Goal: Transaction & Acquisition: Purchase product/service

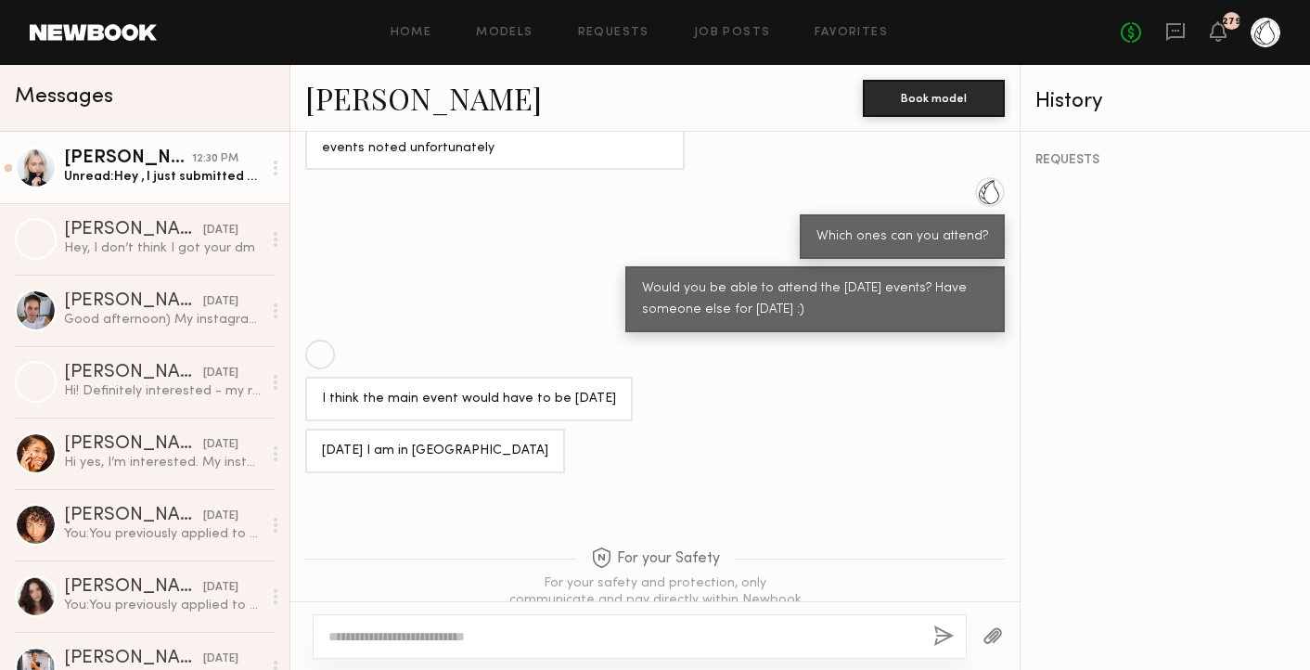
scroll to position [1620, 0]
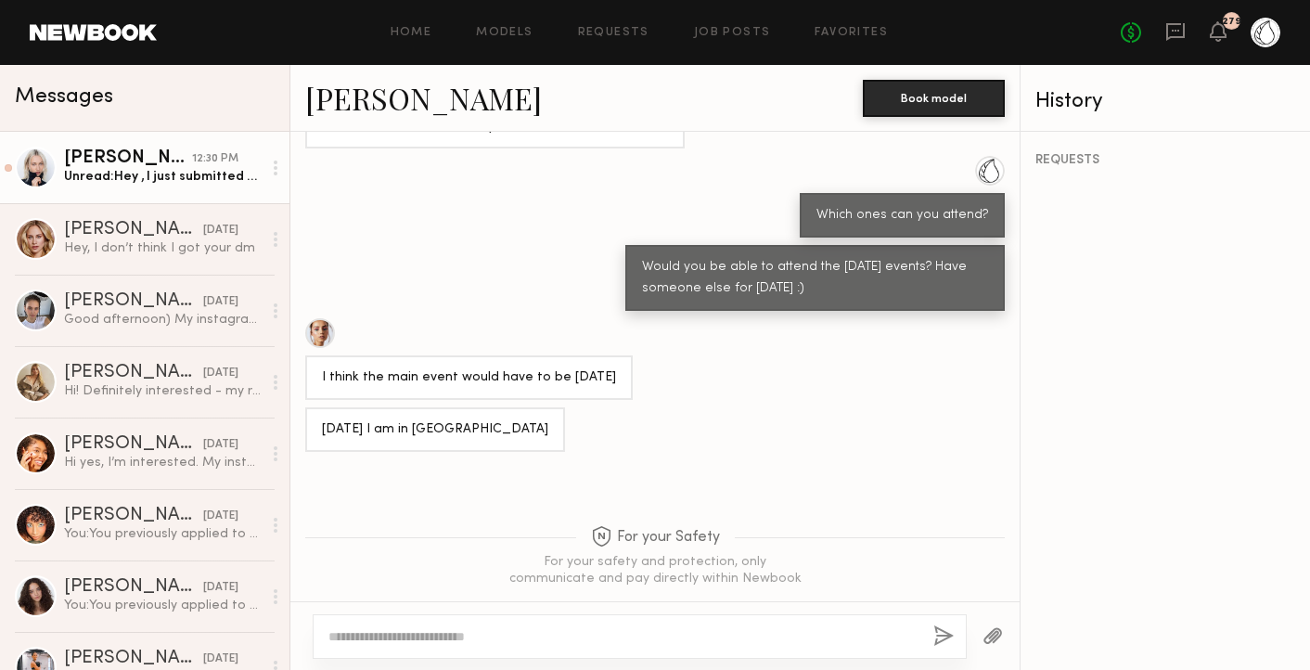
click at [188, 165] on div "[PERSON_NAME]" at bounding box center [128, 158] width 128 height 19
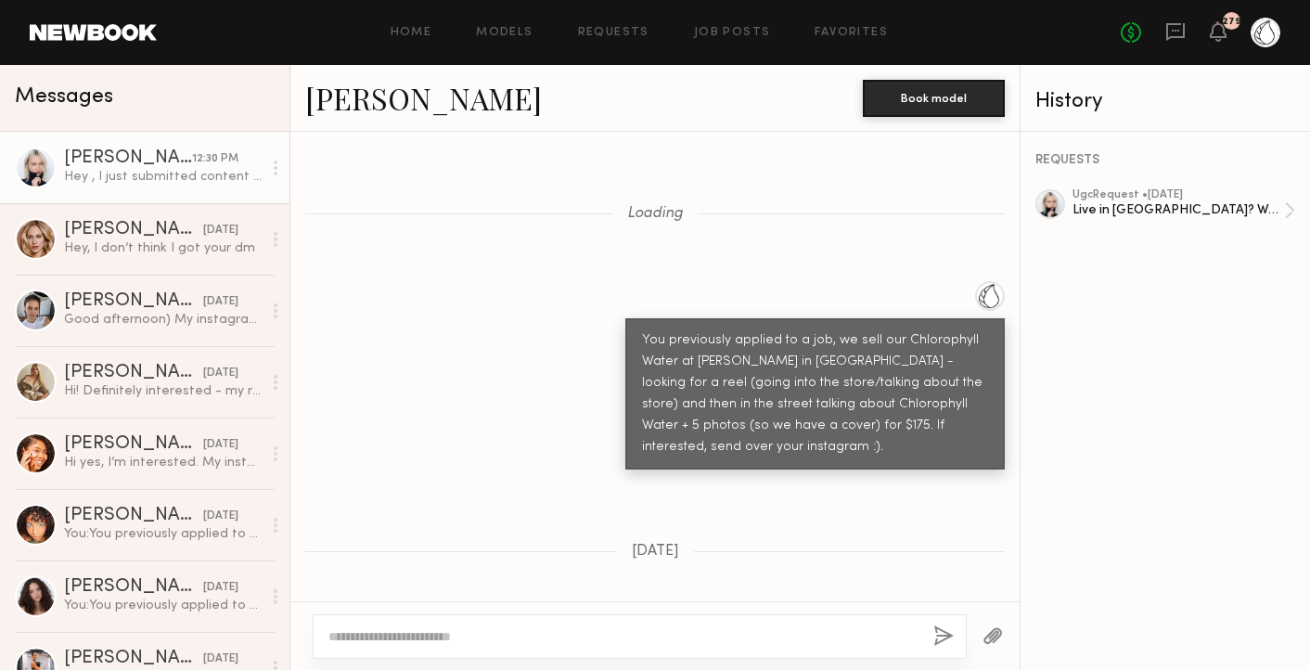
scroll to position [1831, 0]
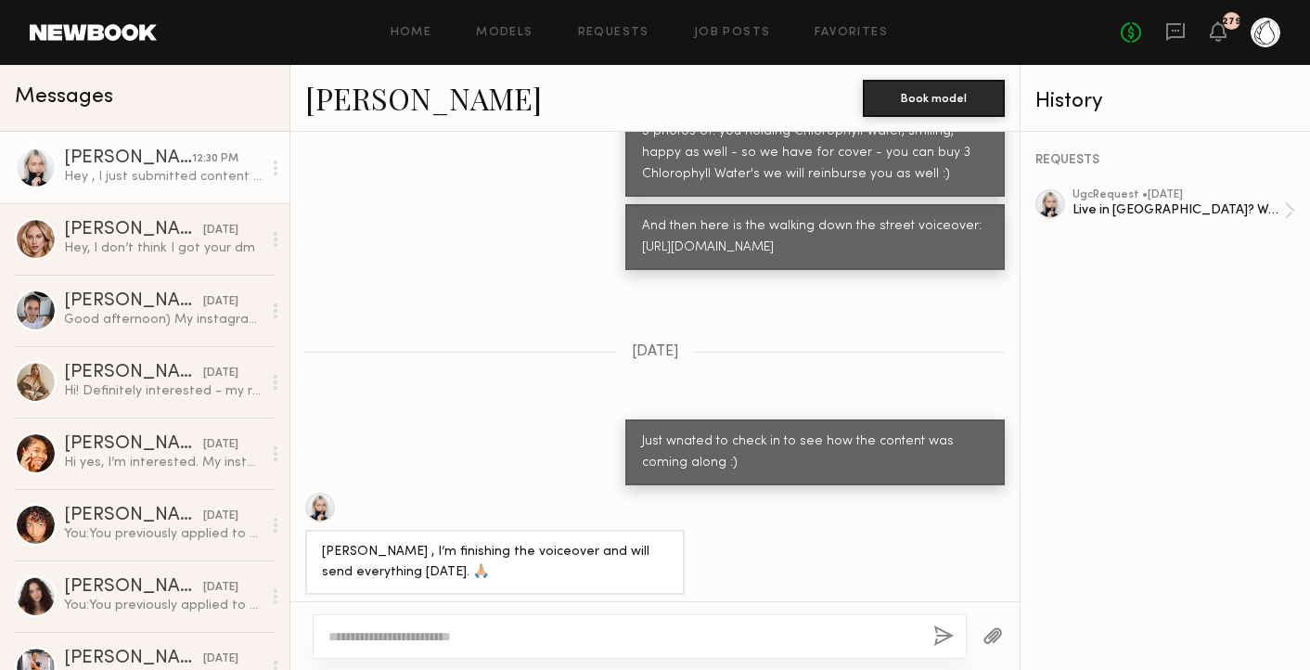
click at [450, 629] on textarea at bounding box center [623, 636] width 590 height 19
type textarea "**********"
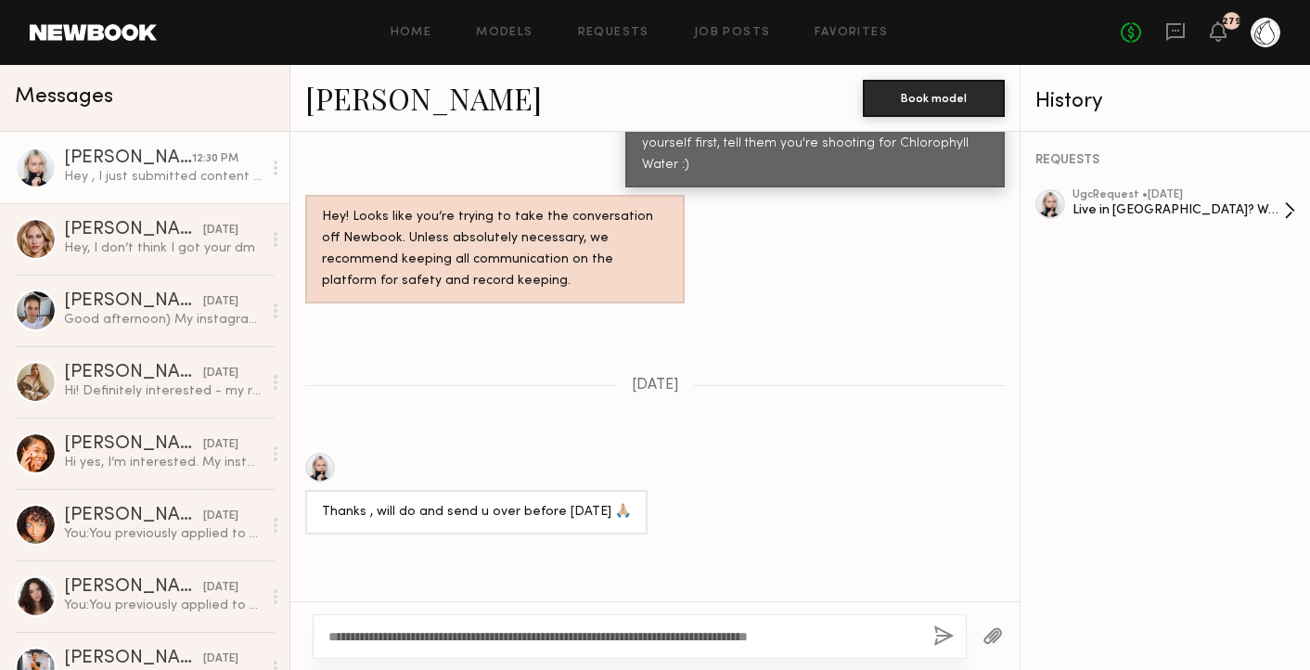
scroll to position [1216, 0]
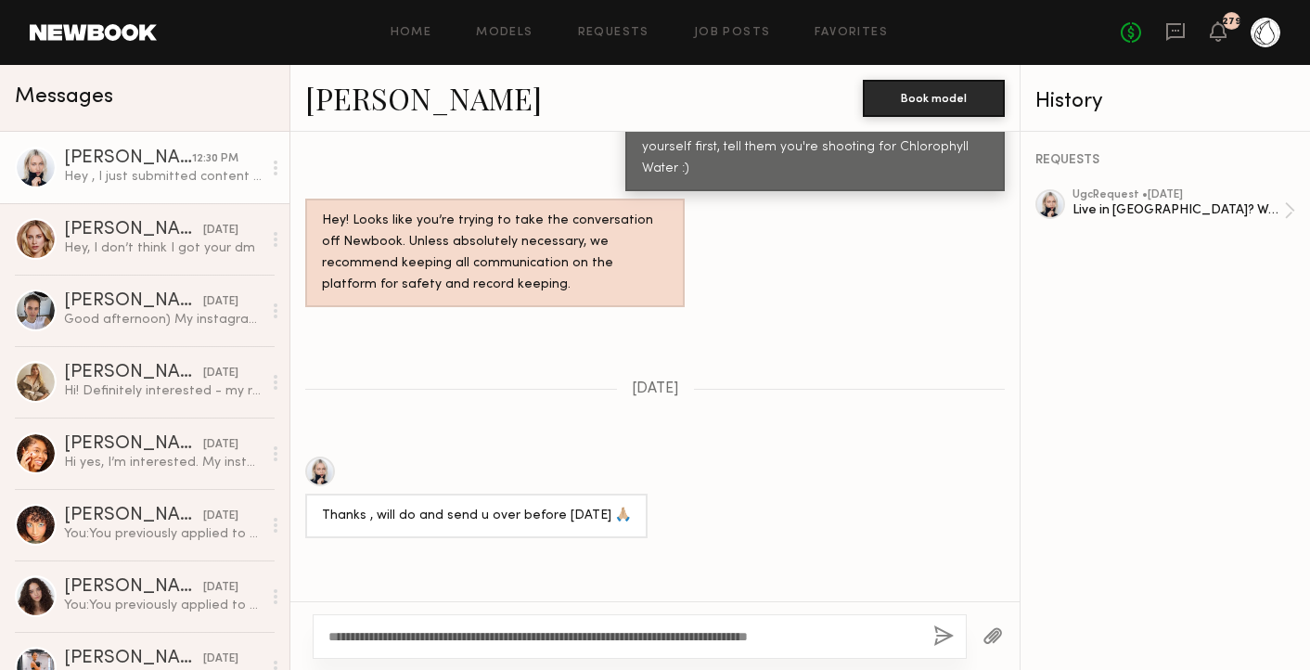
click at [585, 635] on textarea "**********" at bounding box center [623, 636] width 590 height 19
click at [1140, 196] on div "ugc Request • 08/25/2025" at bounding box center [1177, 195] width 211 height 12
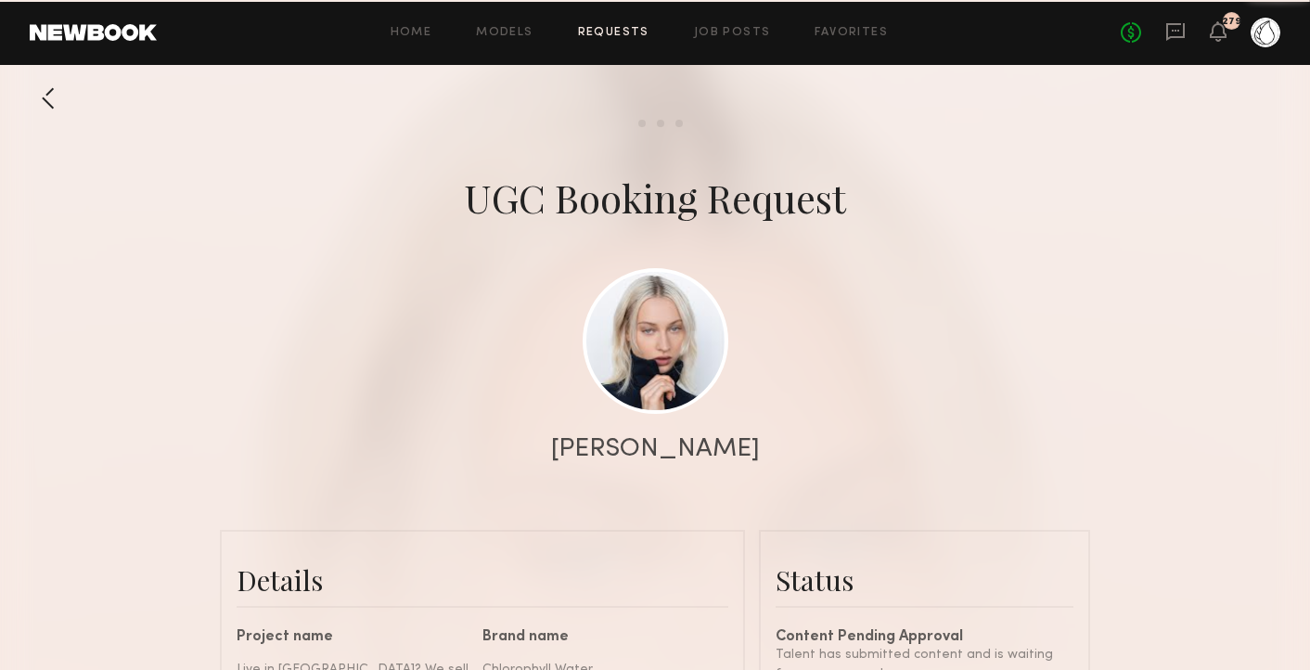
click at [852, 315] on div at bounding box center [655, 371] width 1310 height 742
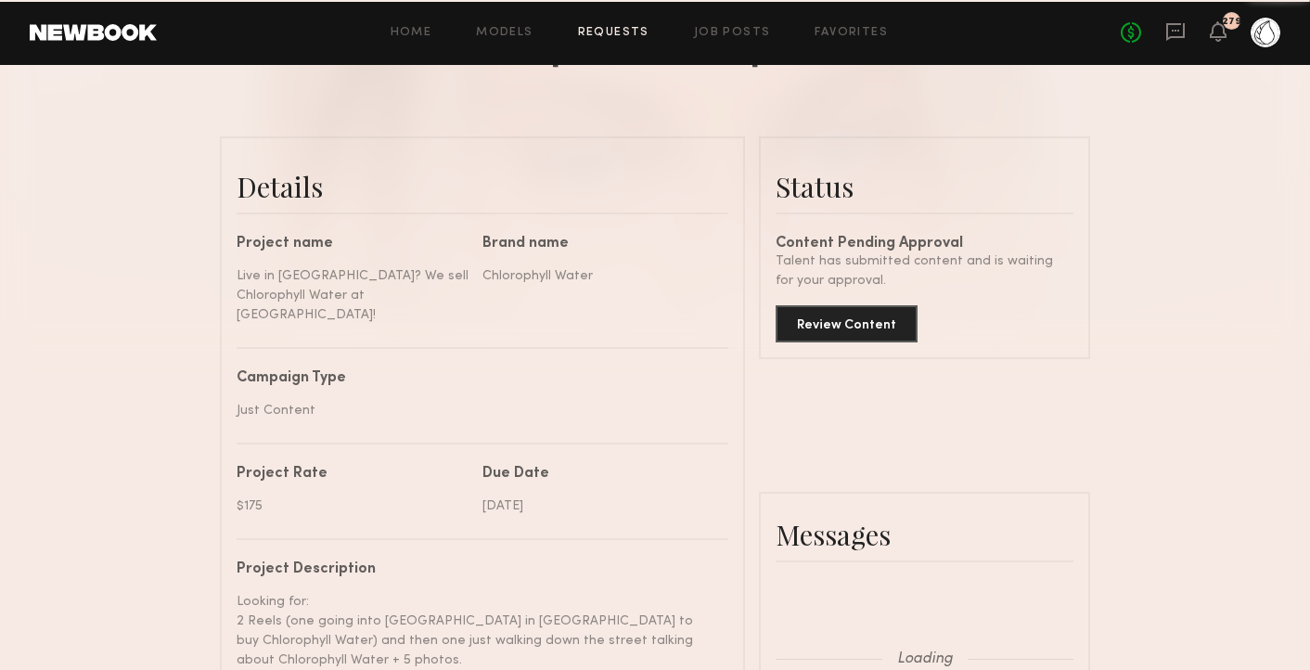
scroll to position [2020, 0]
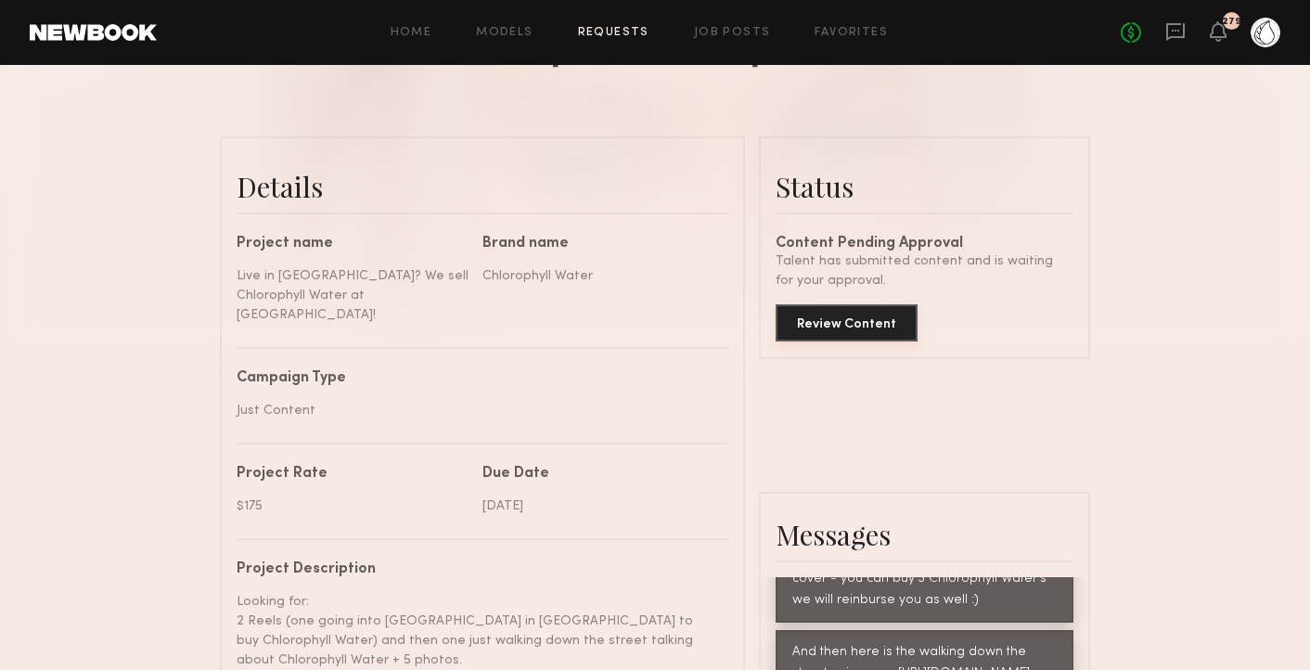
click at [848, 315] on button "Review Content" at bounding box center [846, 322] width 142 height 37
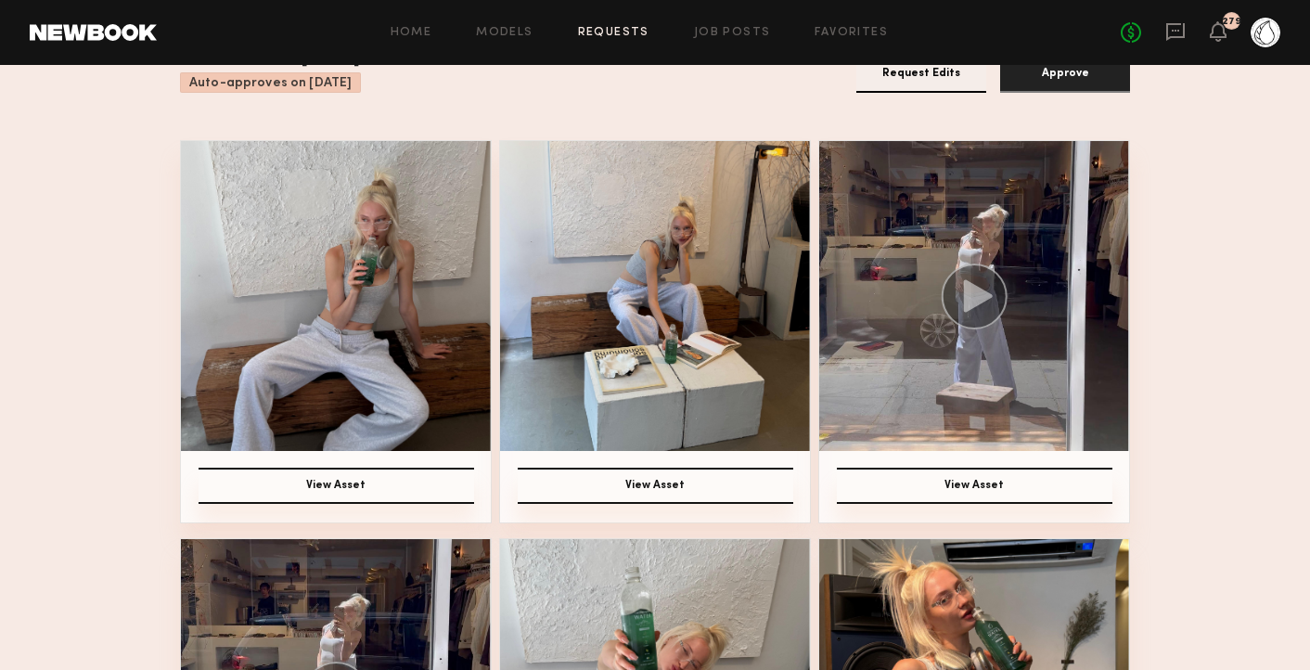
scroll to position [168, 0]
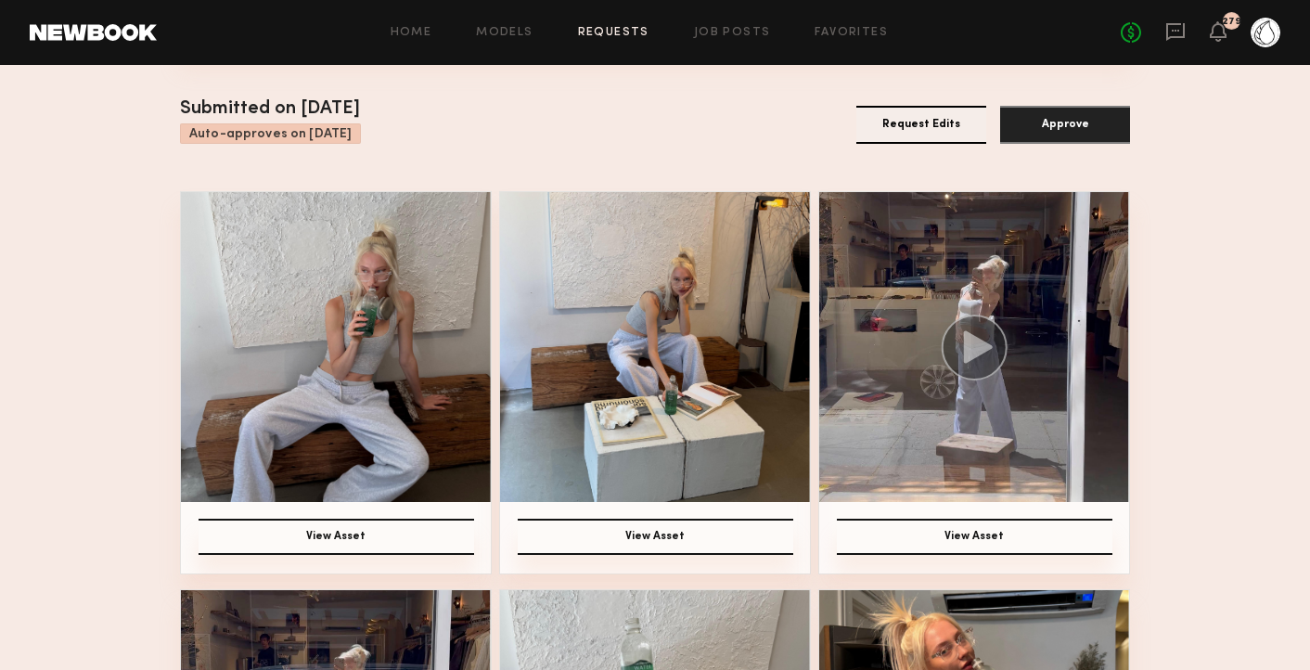
click at [952, 347] on circle at bounding box center [974, 347] width 66 height 66
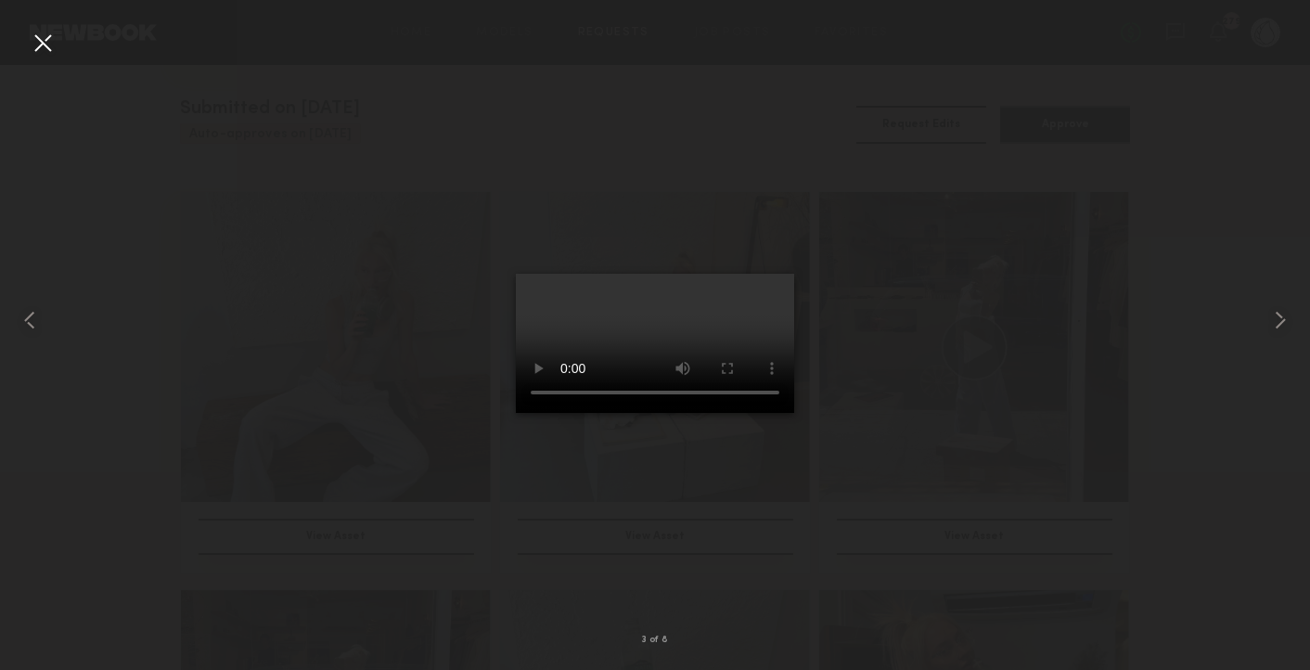
click at [48, 49] on div at bounding box center [43, 43] width 30 height 30
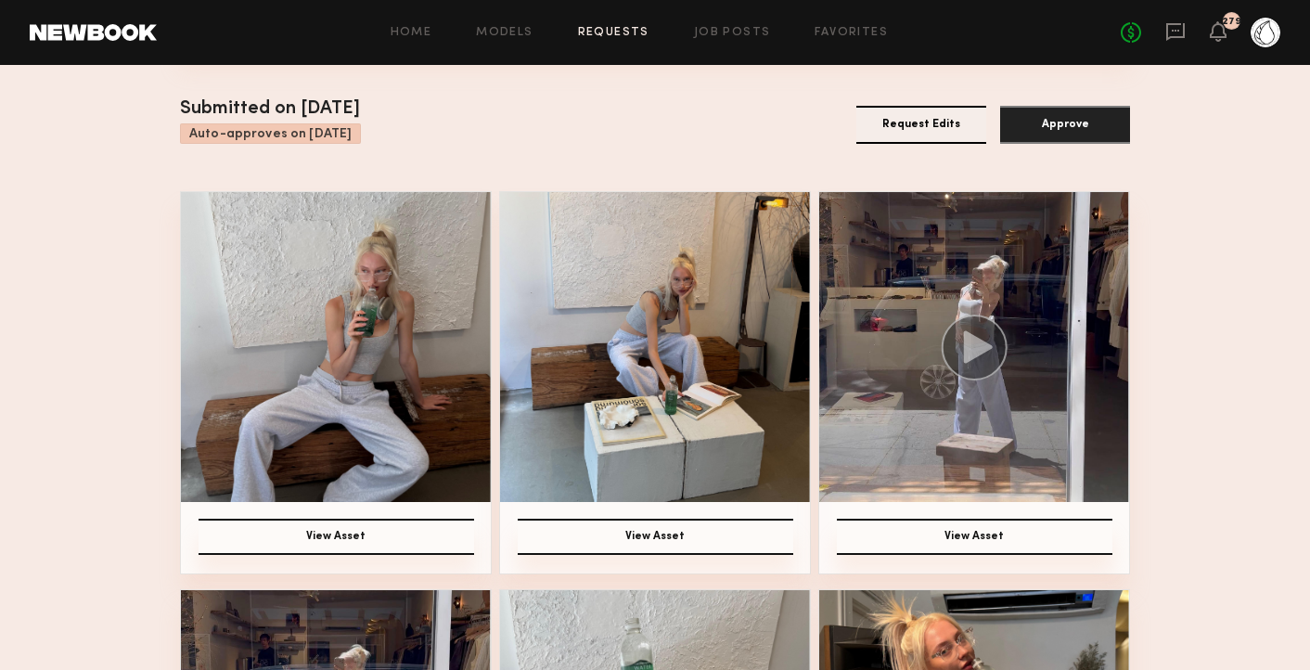
click at [982, 340] on icon at bounding box center [978, 346] width 29 height 32
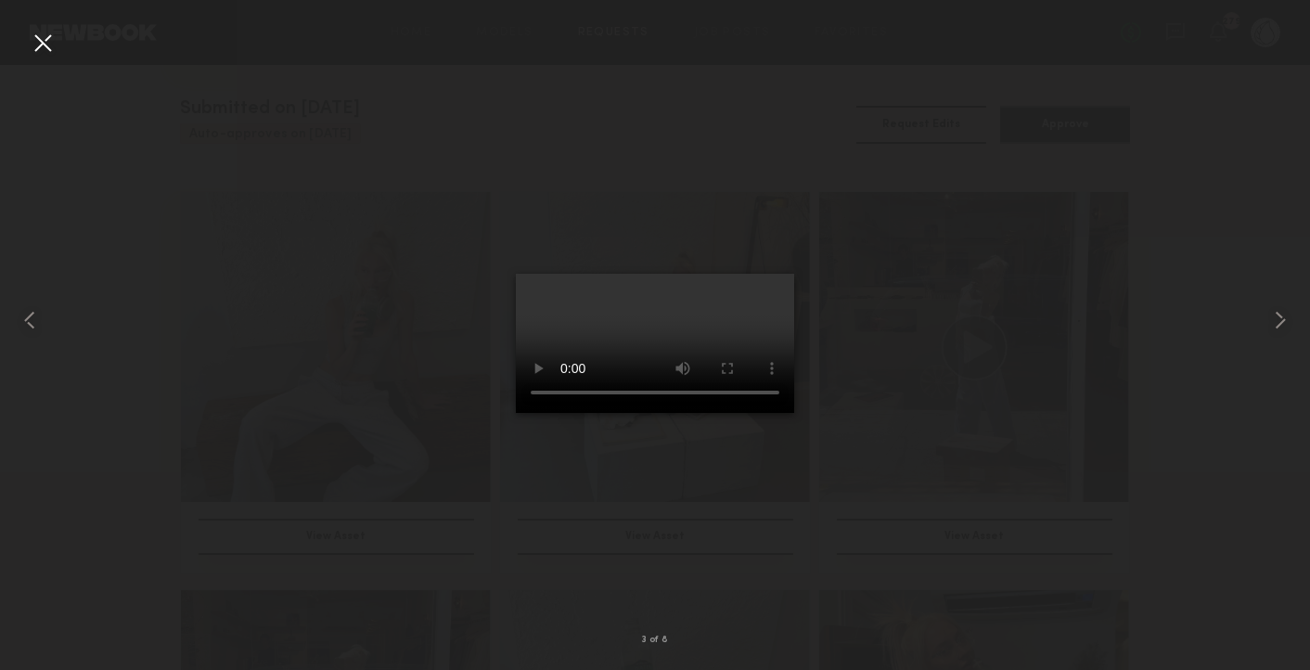
click at [43, 48] on div at bounding box center [43, 43] width 30 height 30
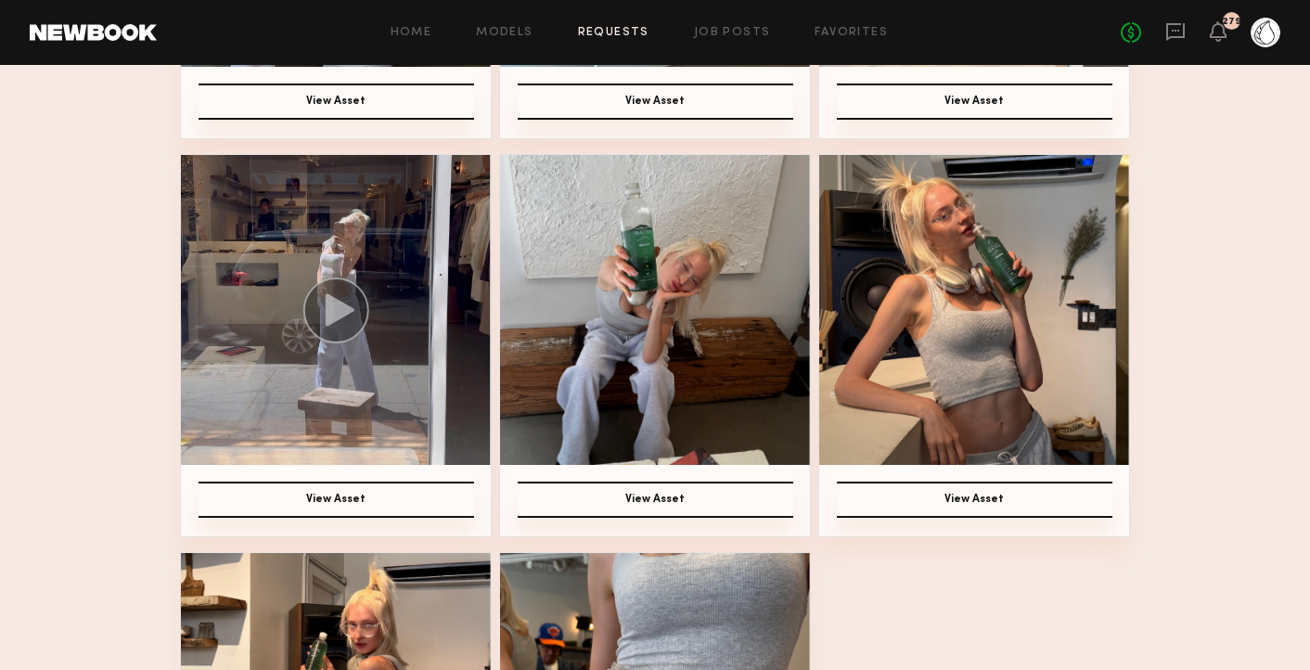
scroll to position [598, 0]
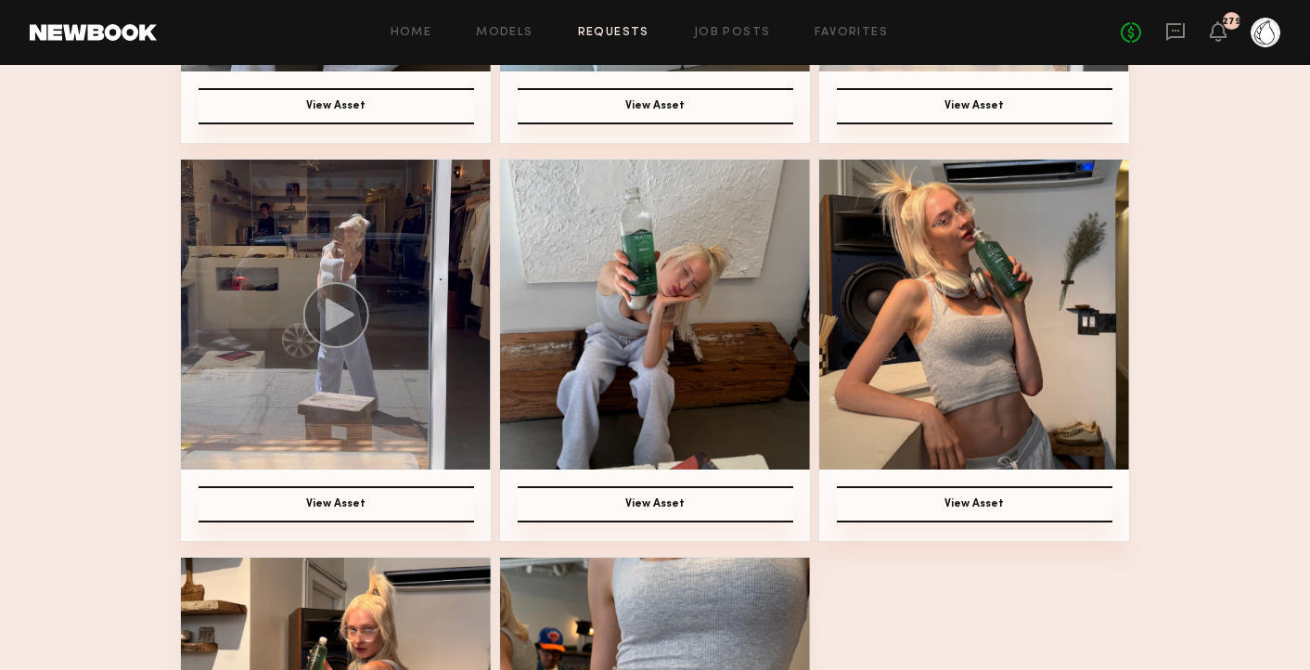
click at [344, 322] on circle at bounding box center [336, 315] width 66 height 66
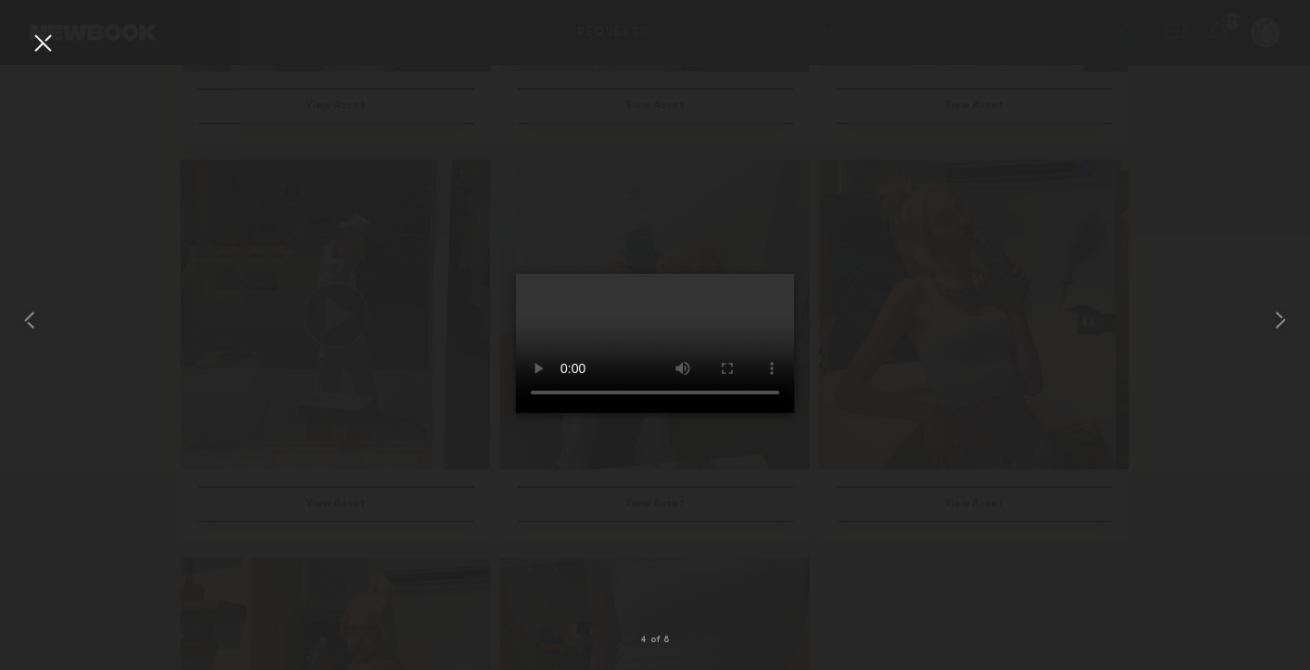
click at [45, 49] on div at bounding box center [43, 43] width 30 height 30
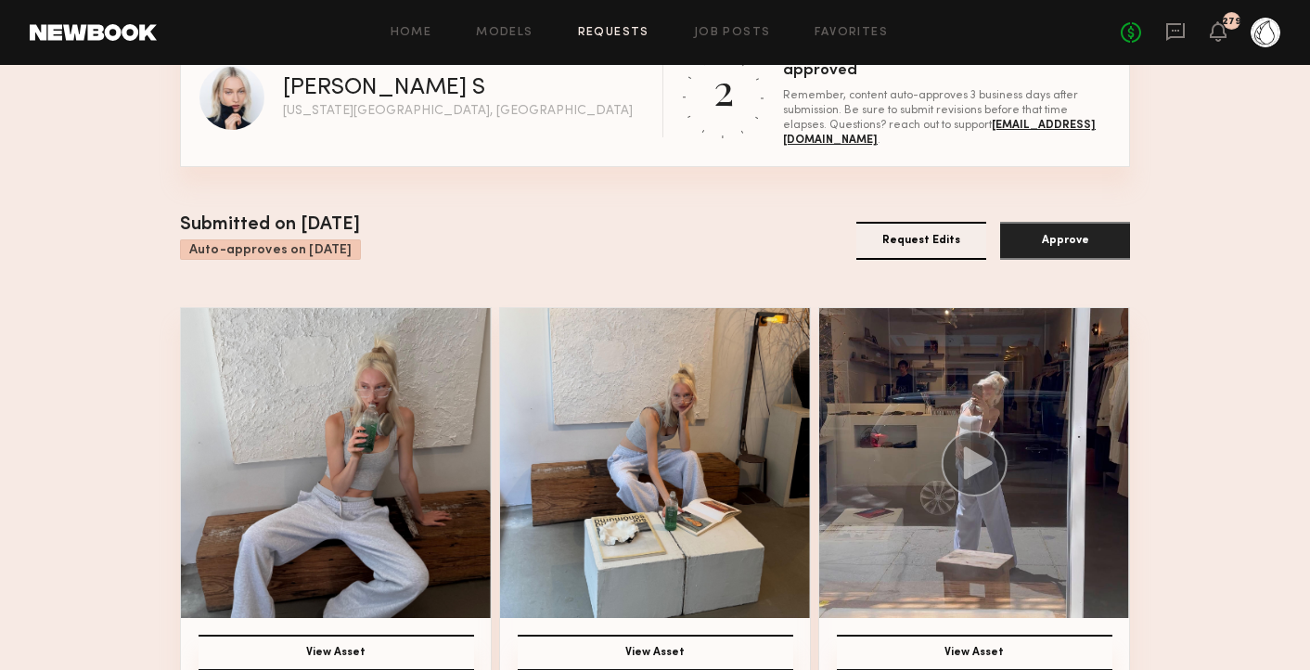
scroll to position [32, 0]
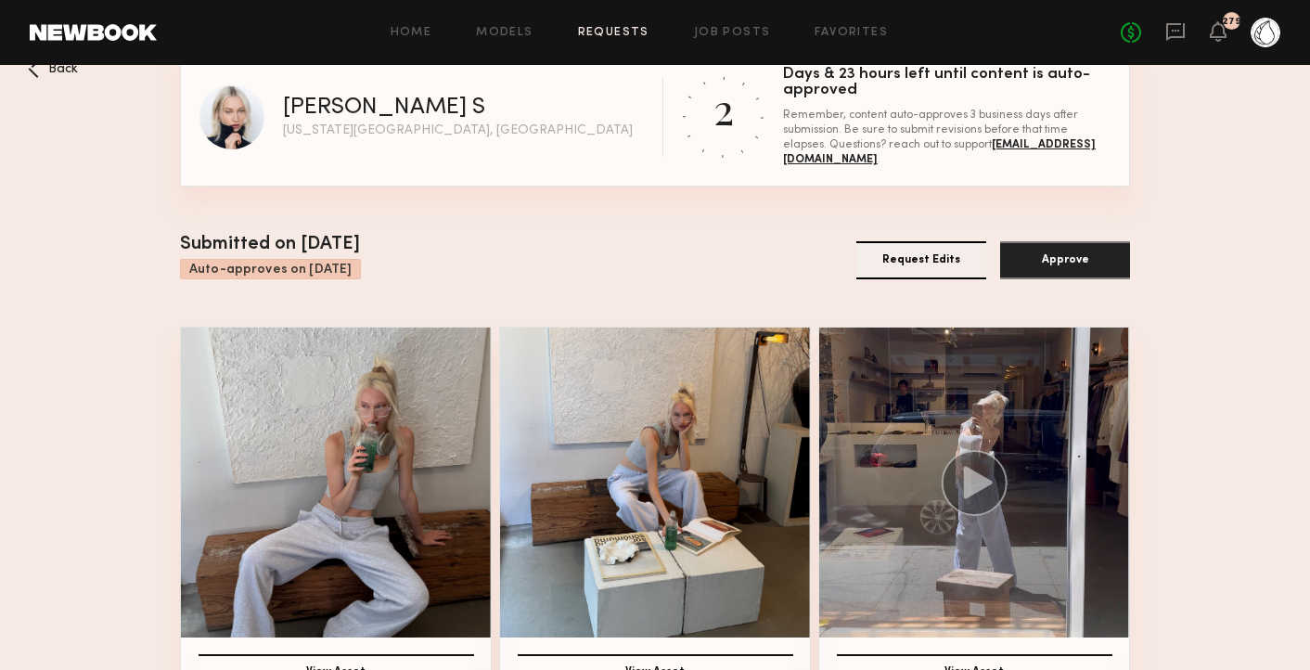
click at [970, 471] on icon at bounding box center [978, 482] width 29 height 32
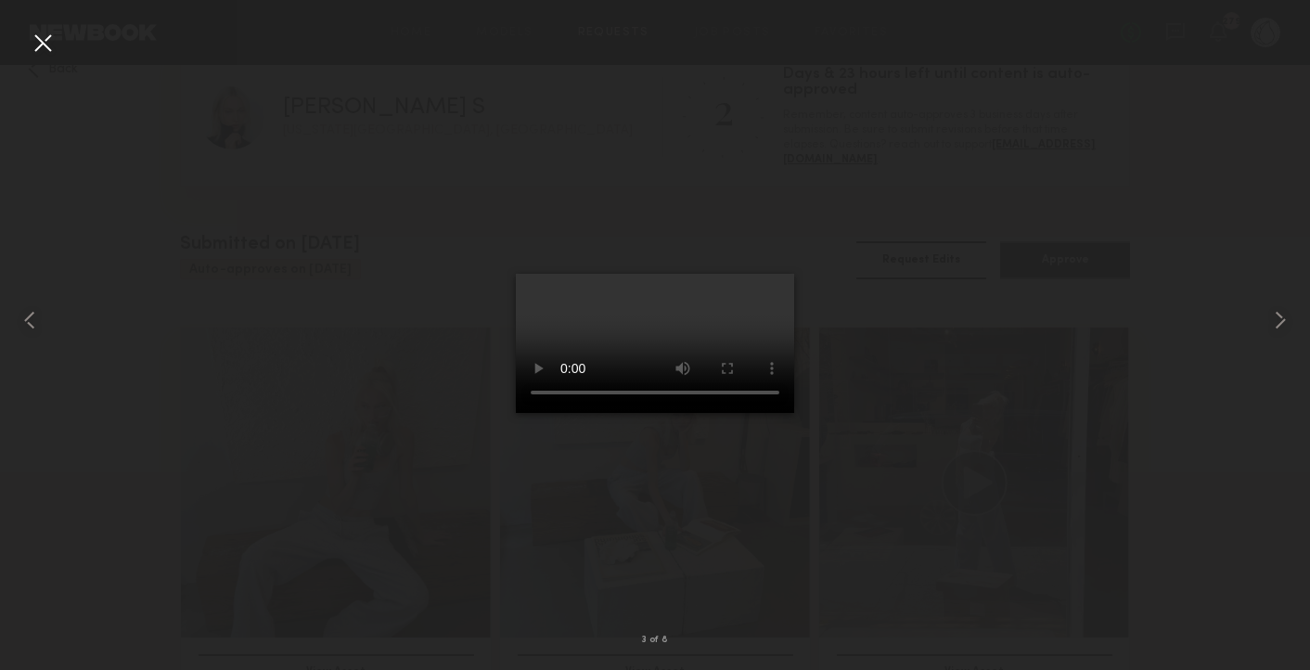
click at [42, 45] on div at bounding box center [43, 43] width 30 height 30
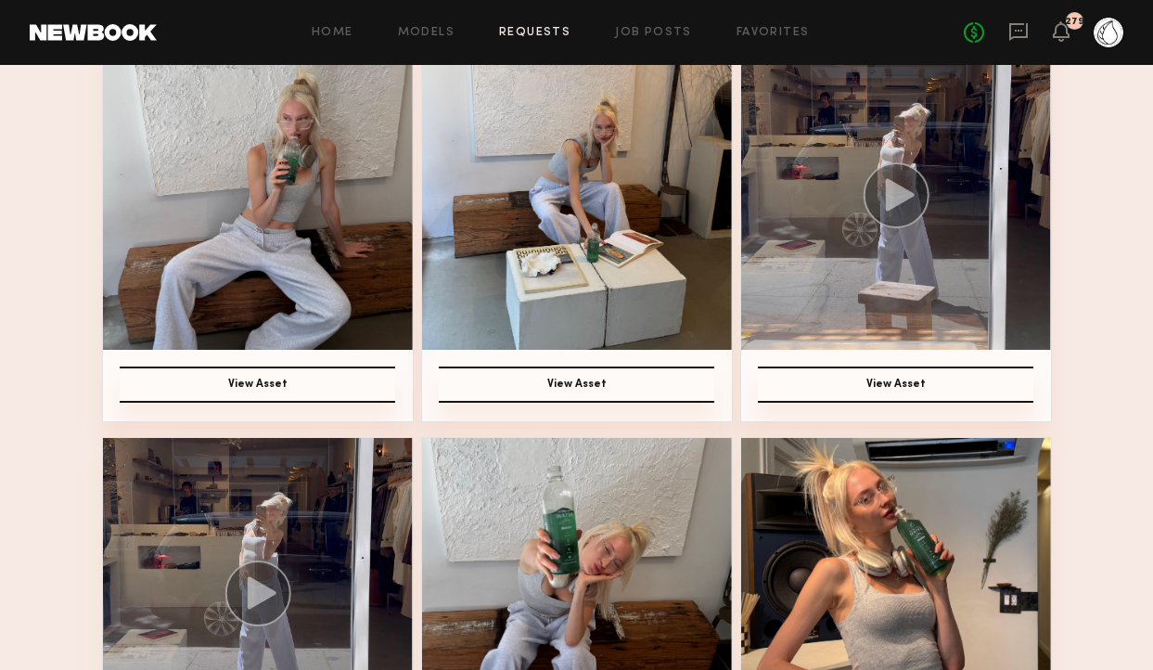
scroll to position [312, 0]
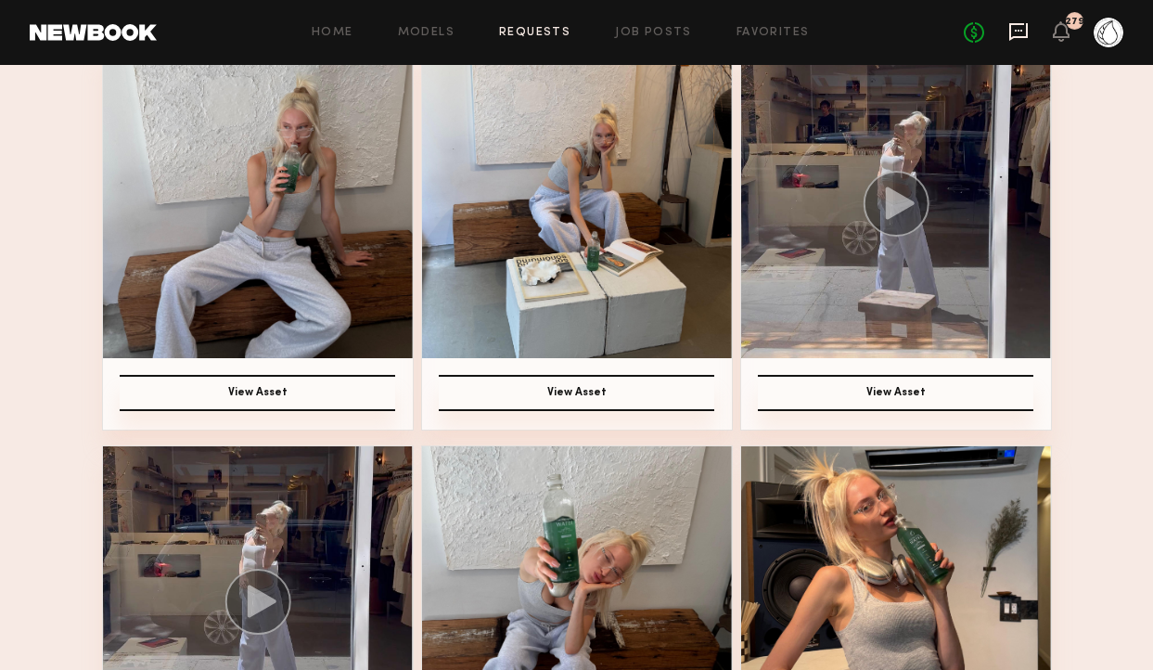
click at [1017, 34] on icon at bounding box center [1018, 31] width 20 height 20
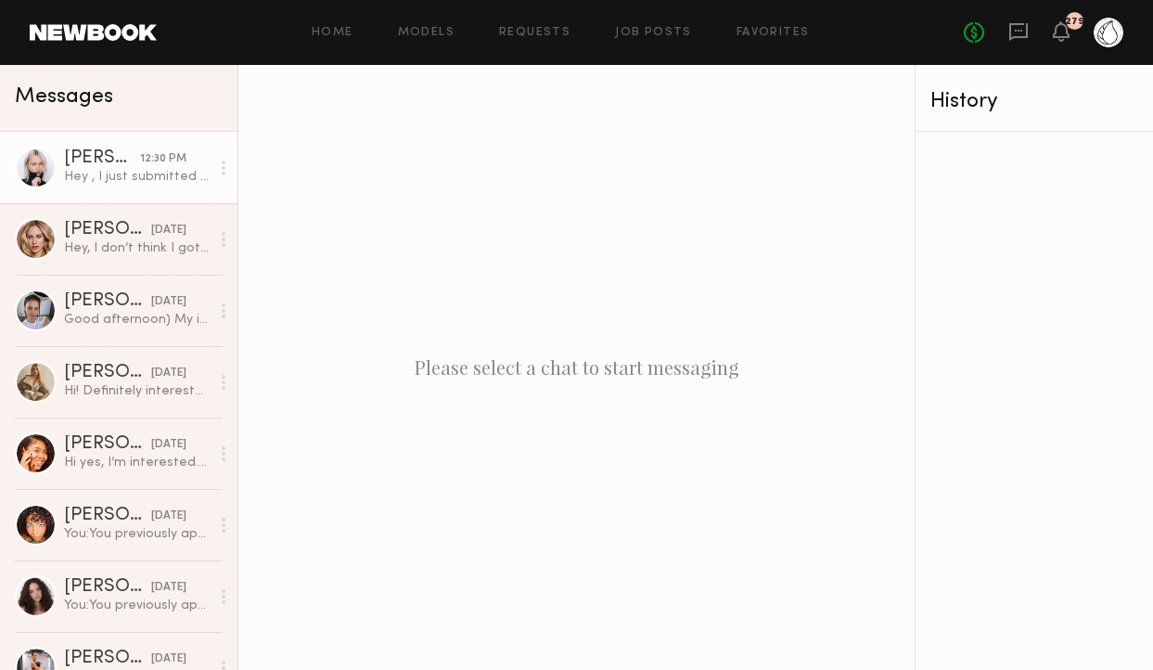
click at [91, 161] on div "[PERSON_NAME]" at bounding box center [102, 158] width 76 height 19
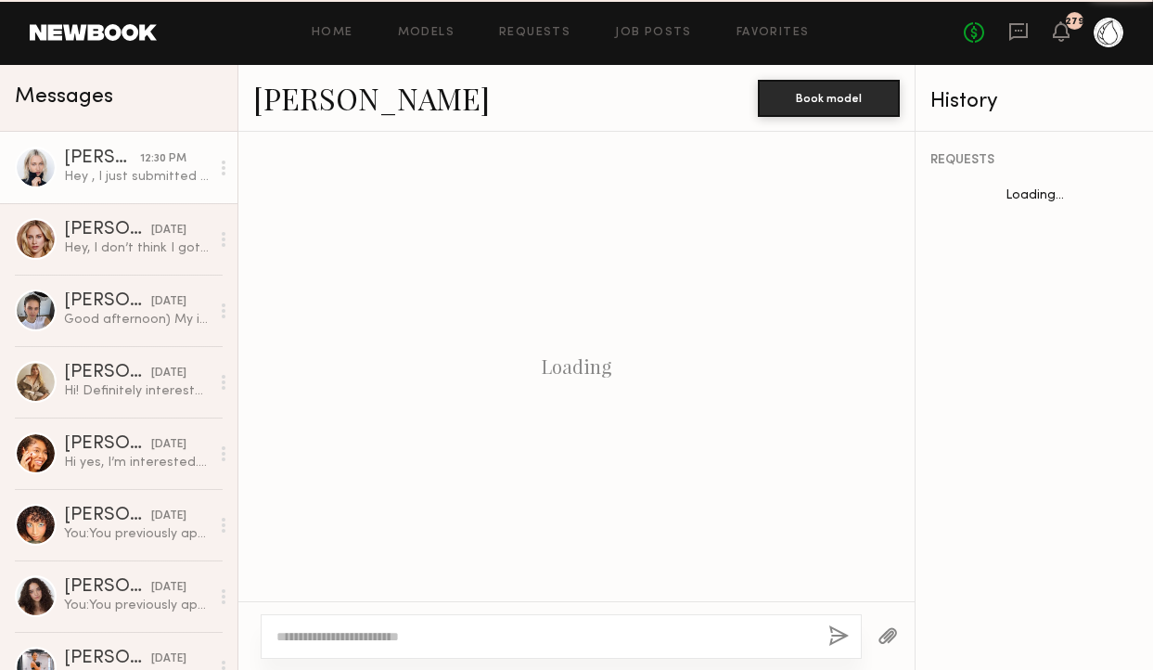
scroll to position [1406, 0]
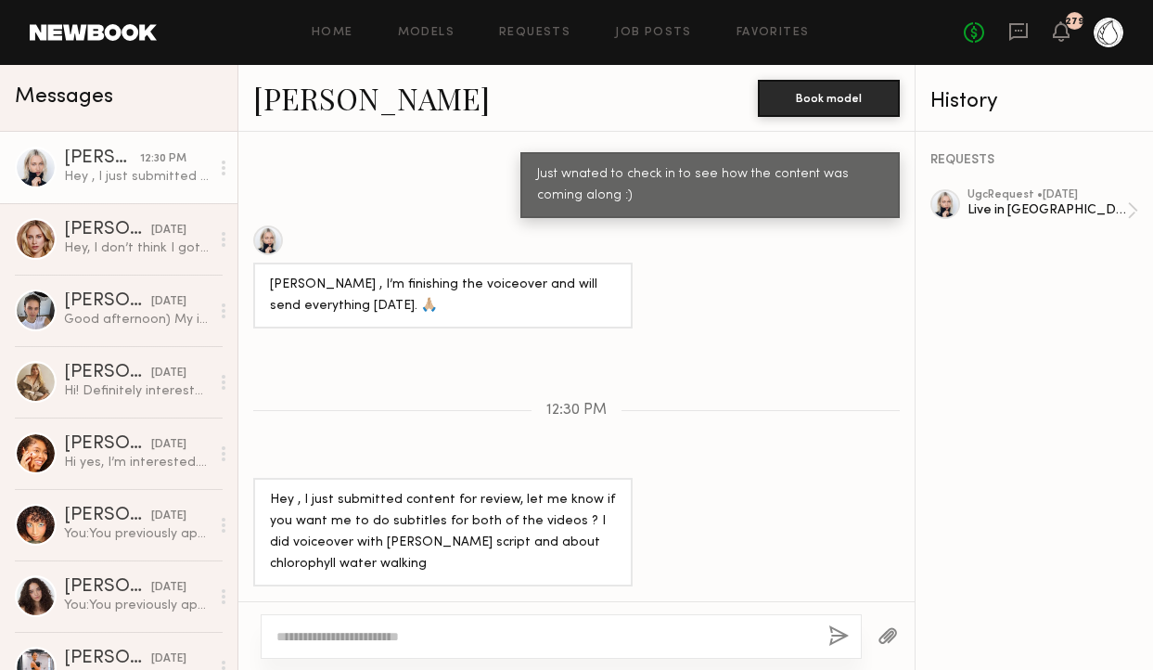
click at [349, 636] on textarea at bounding box center [544, 636] width 537 height 19
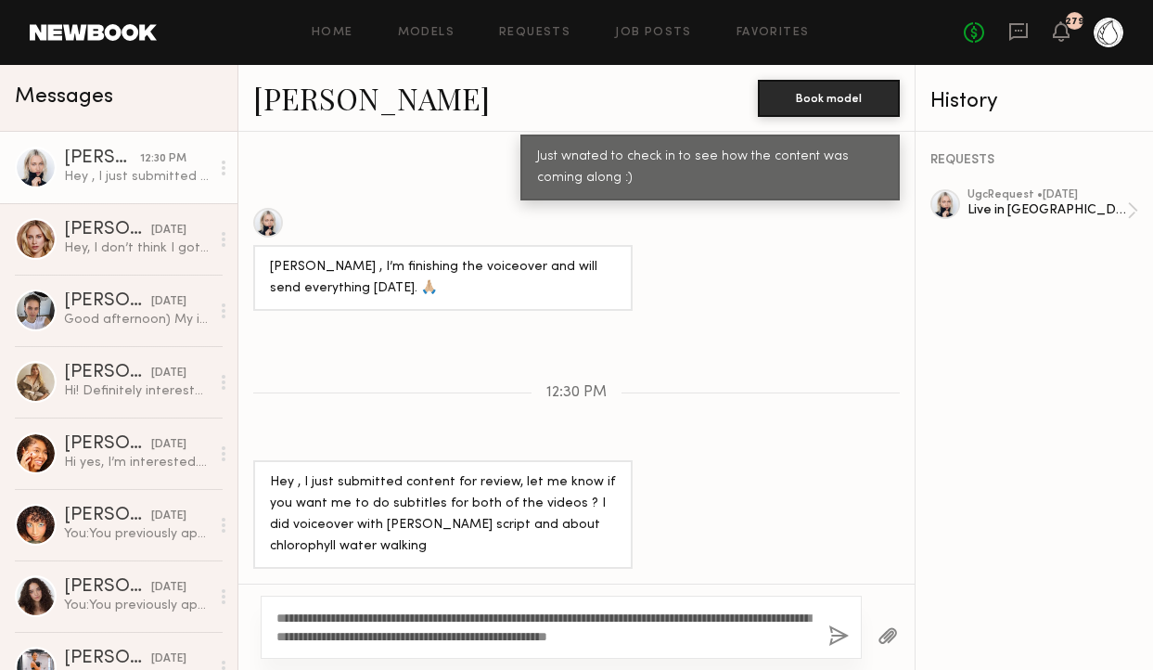
type textarea "**********"
click at [834, 628] on button "button" at bounding box center [838, 636] width 20 height 23
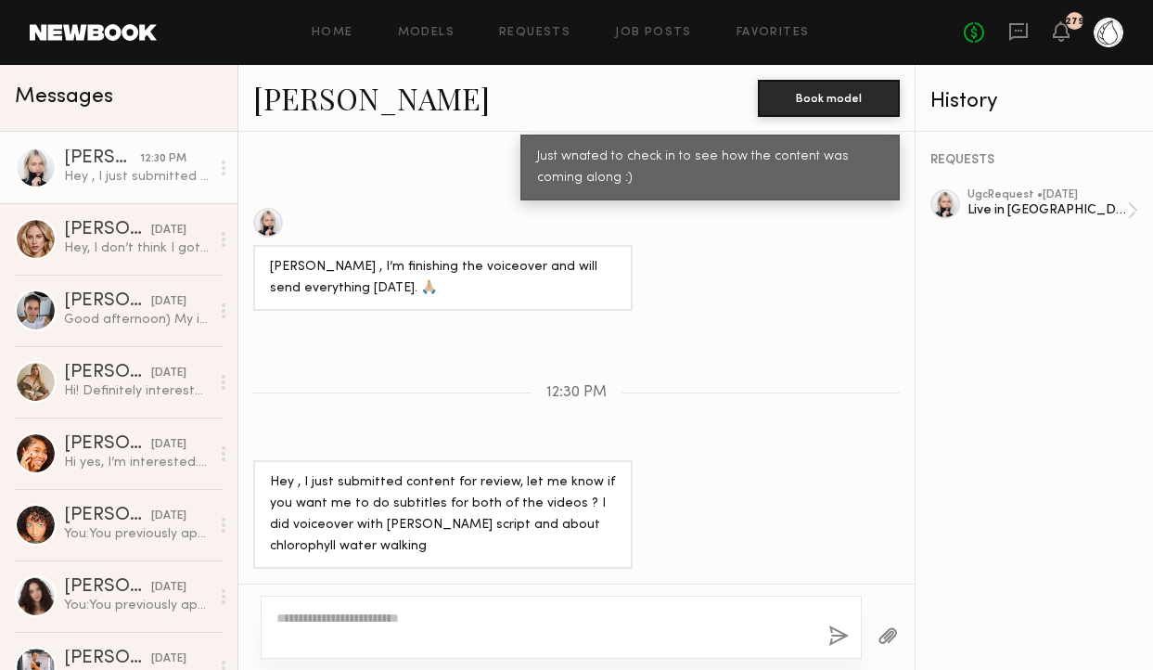
scroll to position [1663, 0]
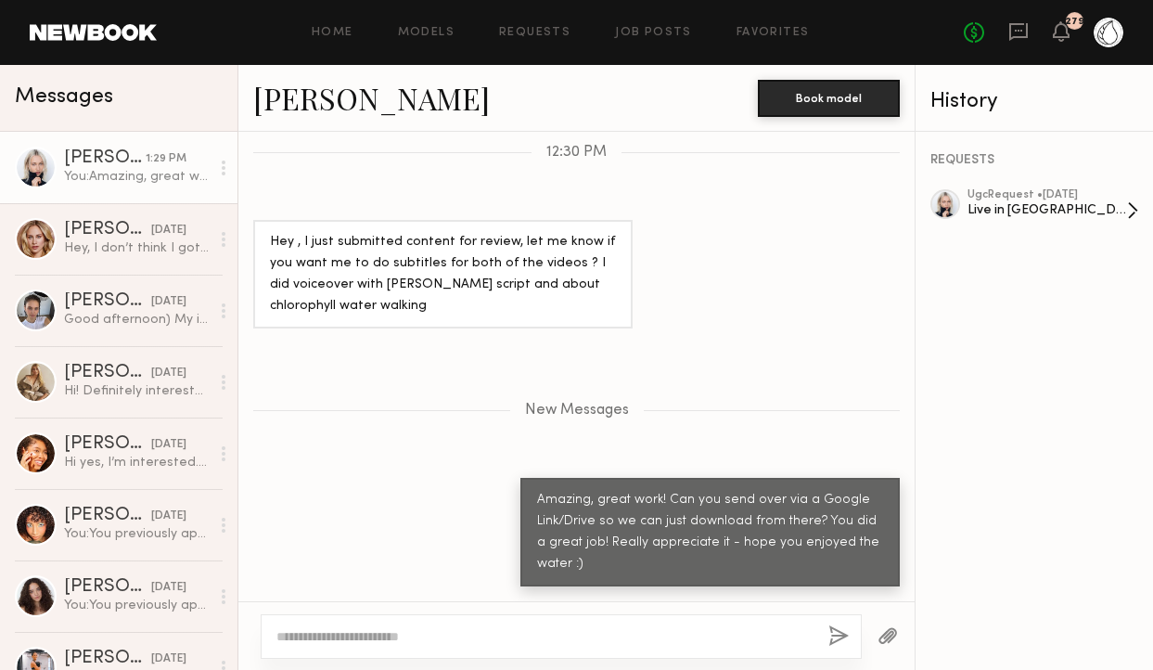
click at [981, 201] on div "Live in [GEOGRAPHIC_DATA]? We sell Chlorophyll Water at [GEOGRAPHIC_DATA]!" at bounding box center [1047, 210] width 160 height 18
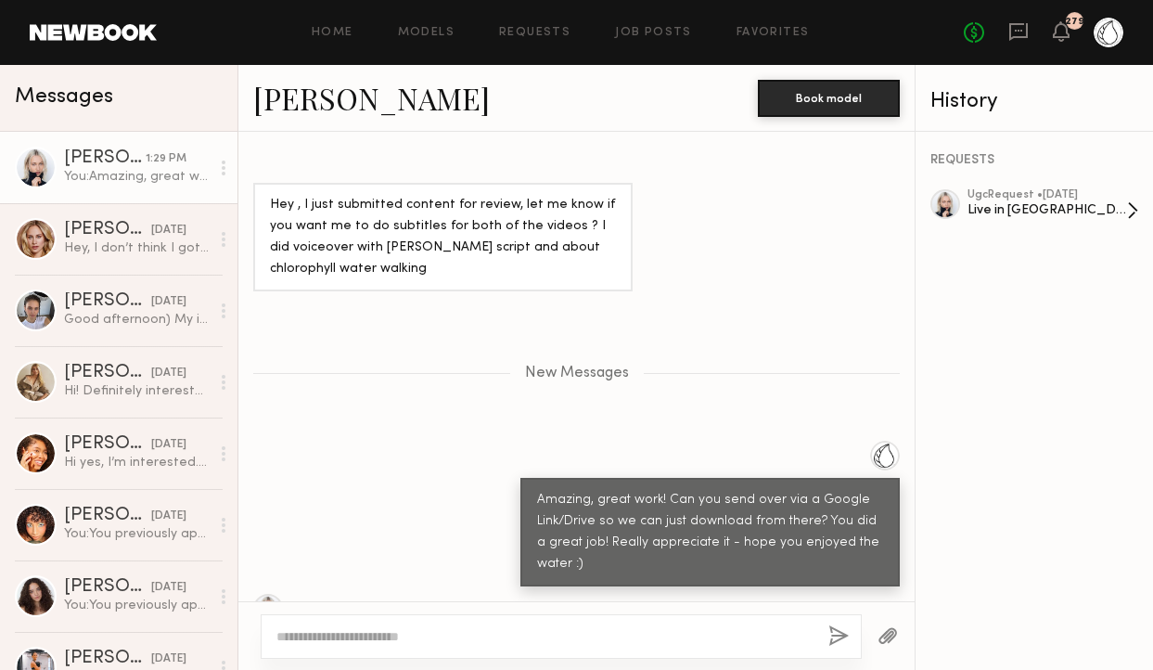
scroll to position [1680, 0]
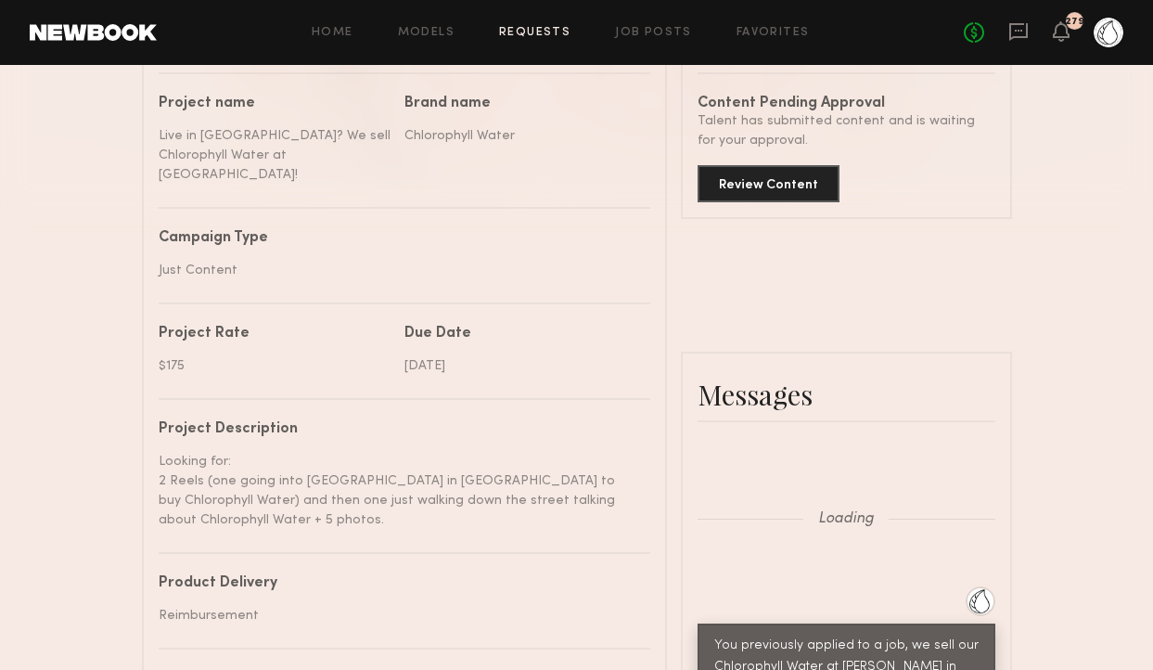
scroll to position [2525, 0]
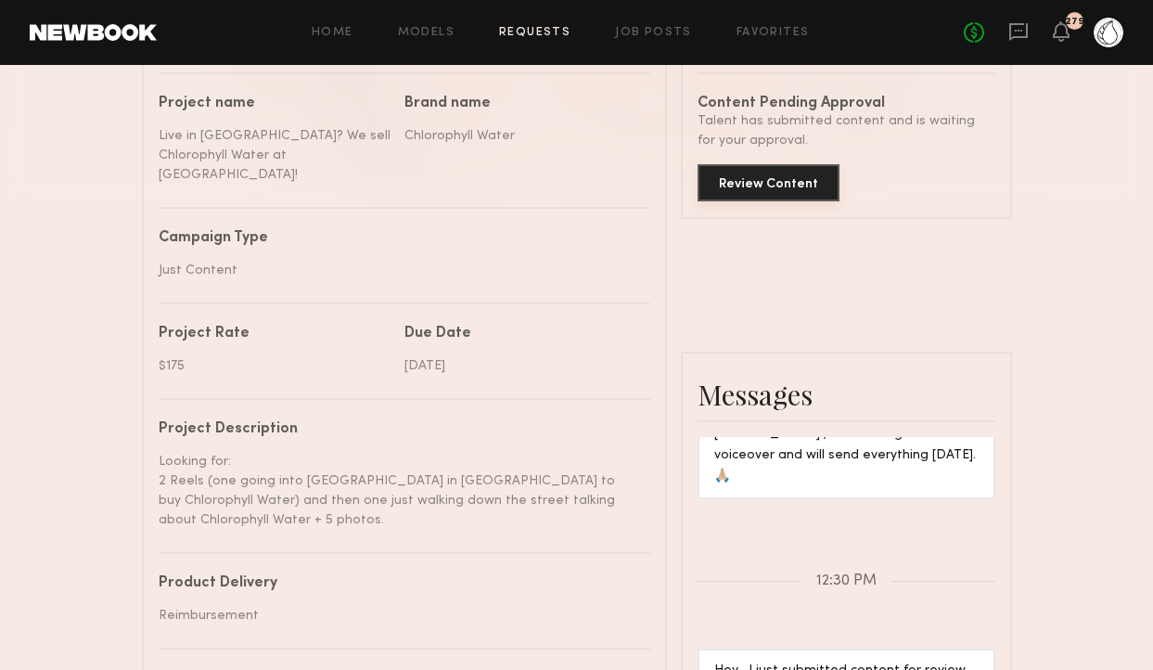
click at [763, 177] on button "Review Content" at bounding box center [769, 182] width 142 height 37
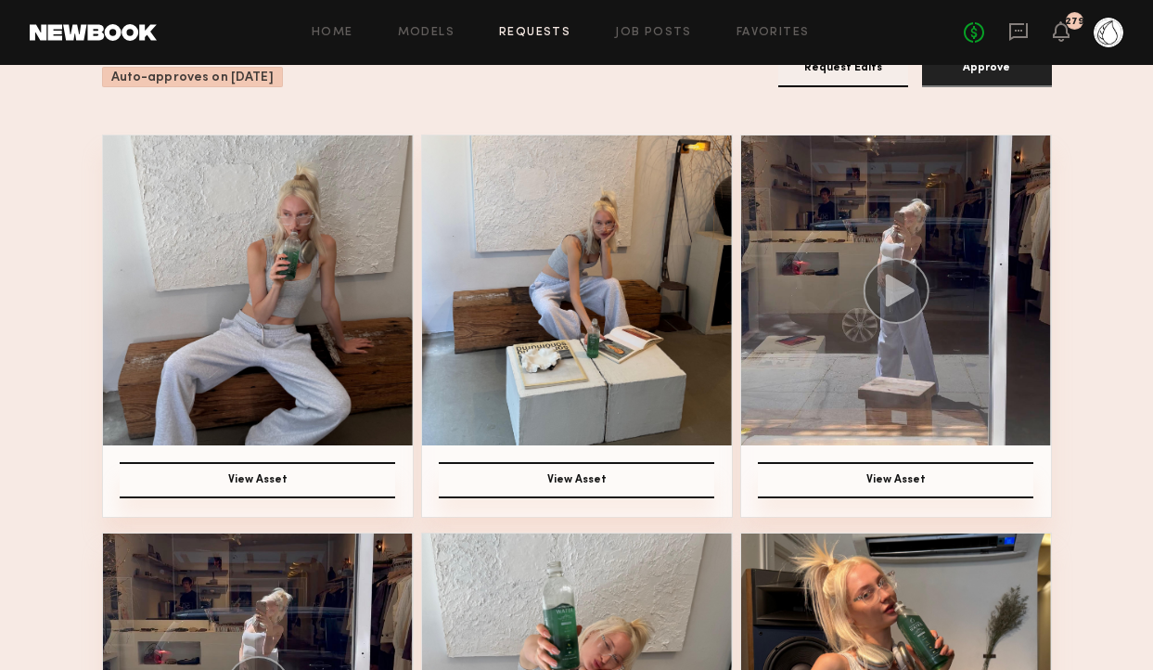
scroll to position [221, 0]
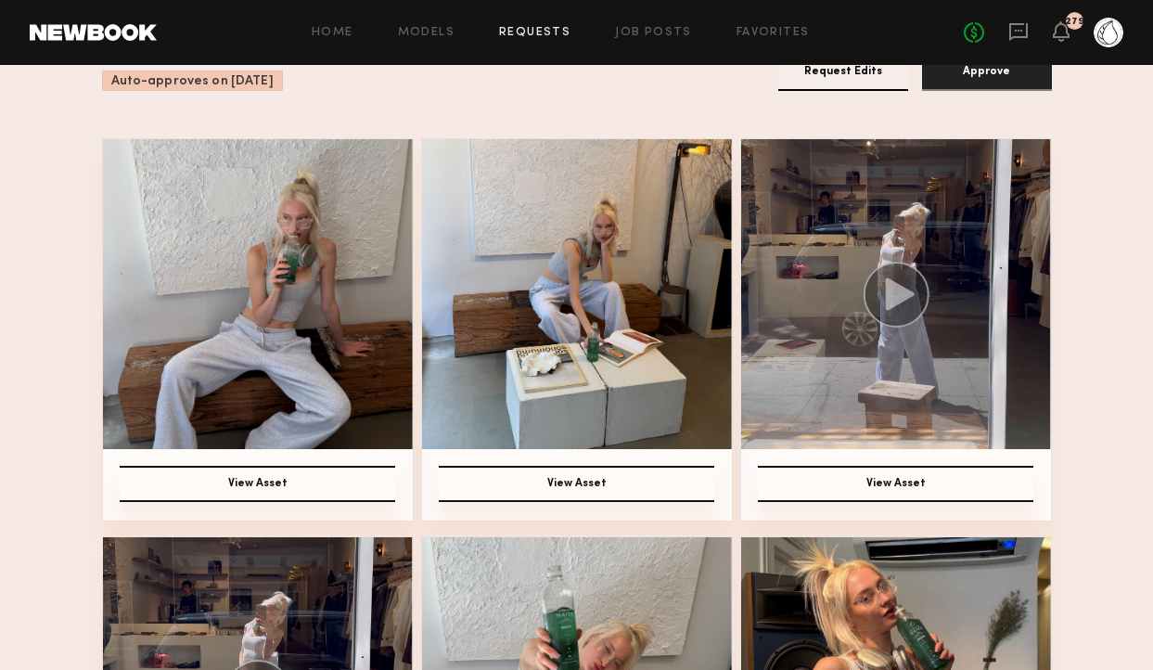
click at [884, 277] on circle at bounding box center [896, 295] width 66 height 66
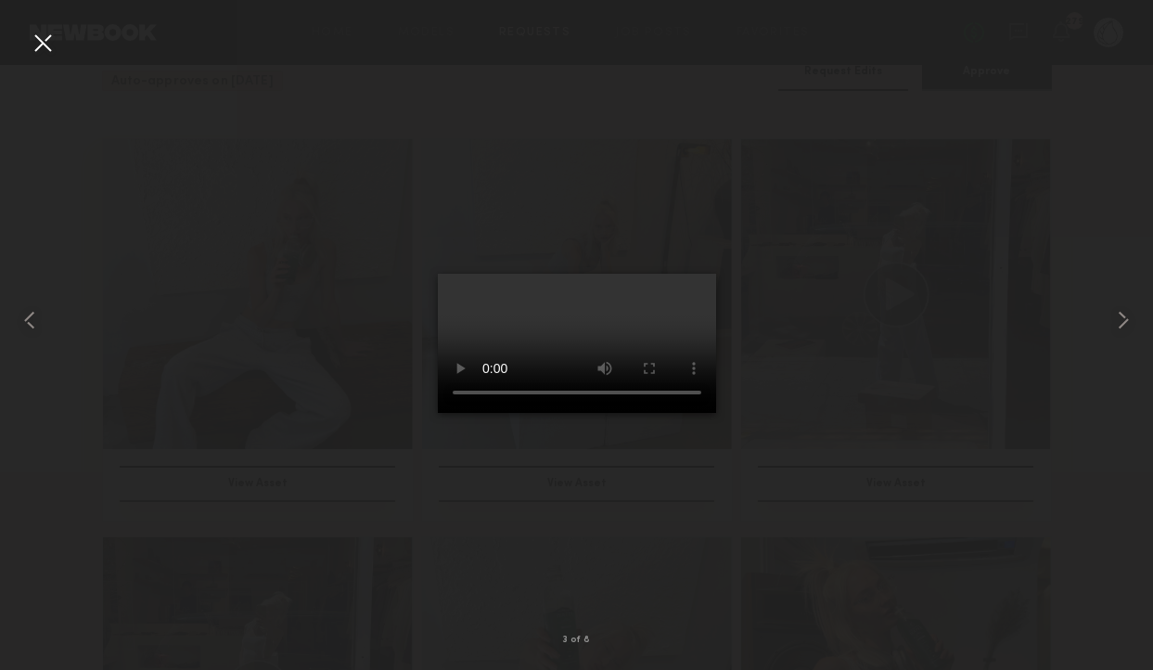
click at [45, 49] on div at bounding box center [43, 43] width 30 height 30
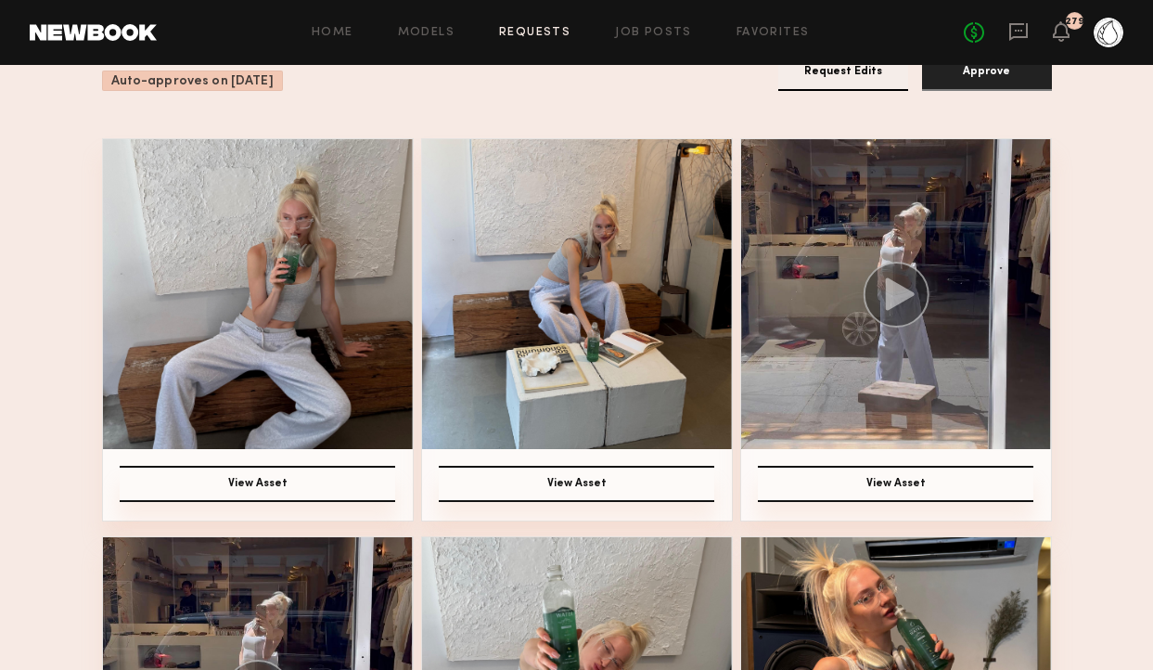
click at [991, 81] on button "Approve" at bounding box center [987, 72] width 130 height 38
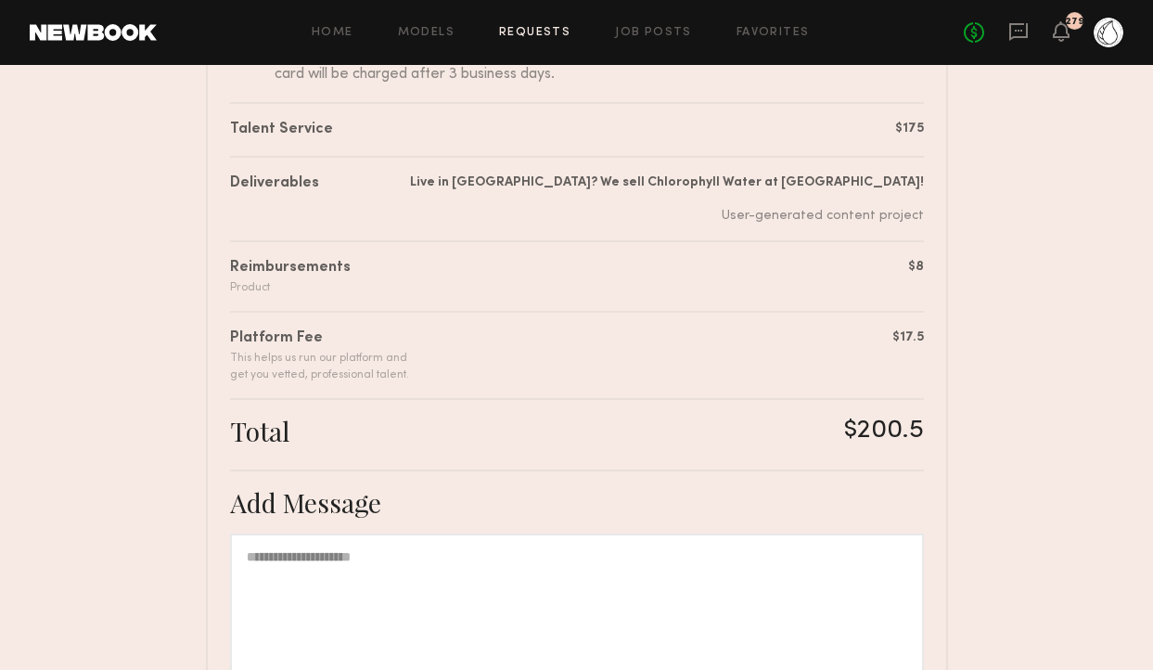
scroll to position [517, 0]
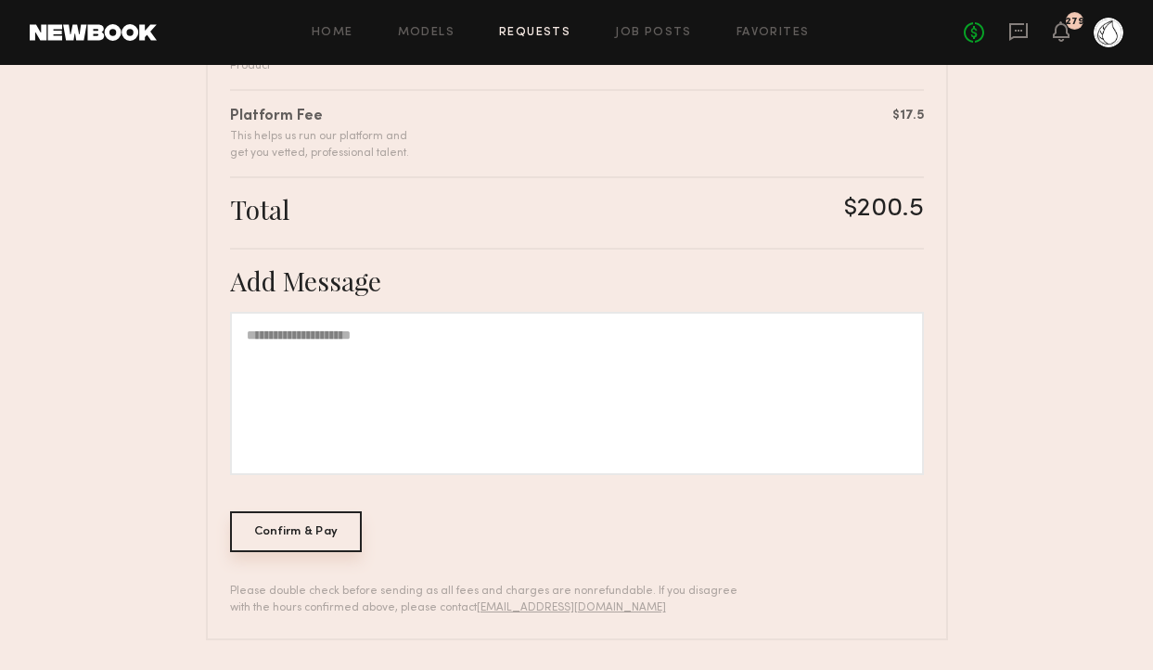
click at [286, 544] on div "Confirm & Pay" at bounding box center [296, 531] width 133 height 41
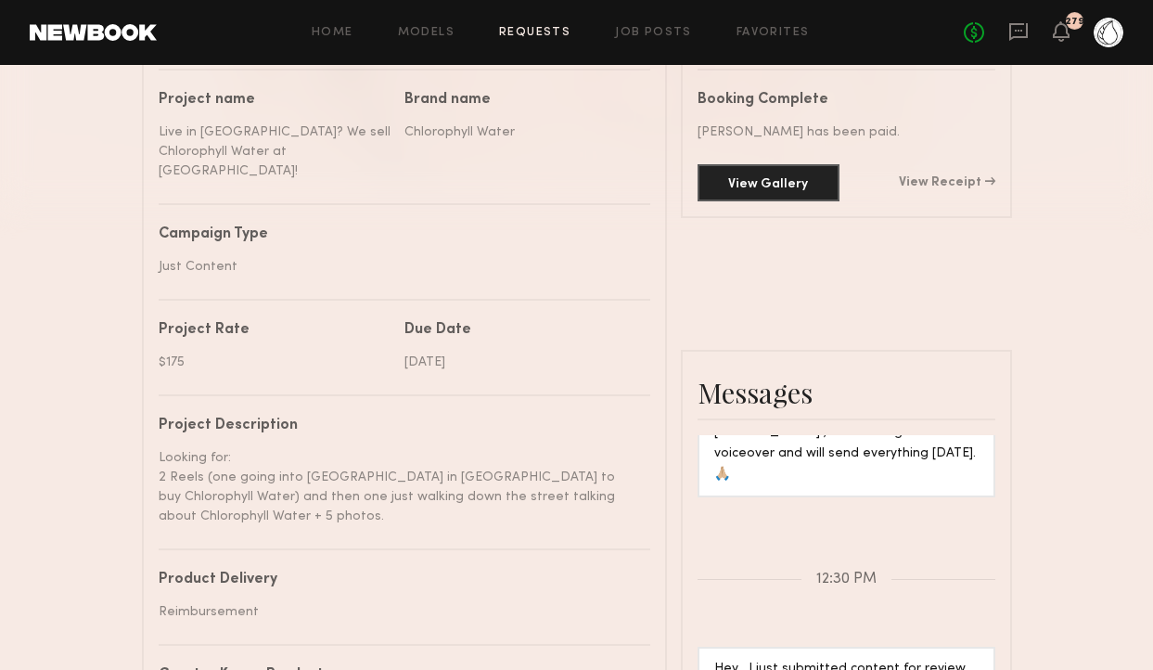
scroll to position [509, 0]
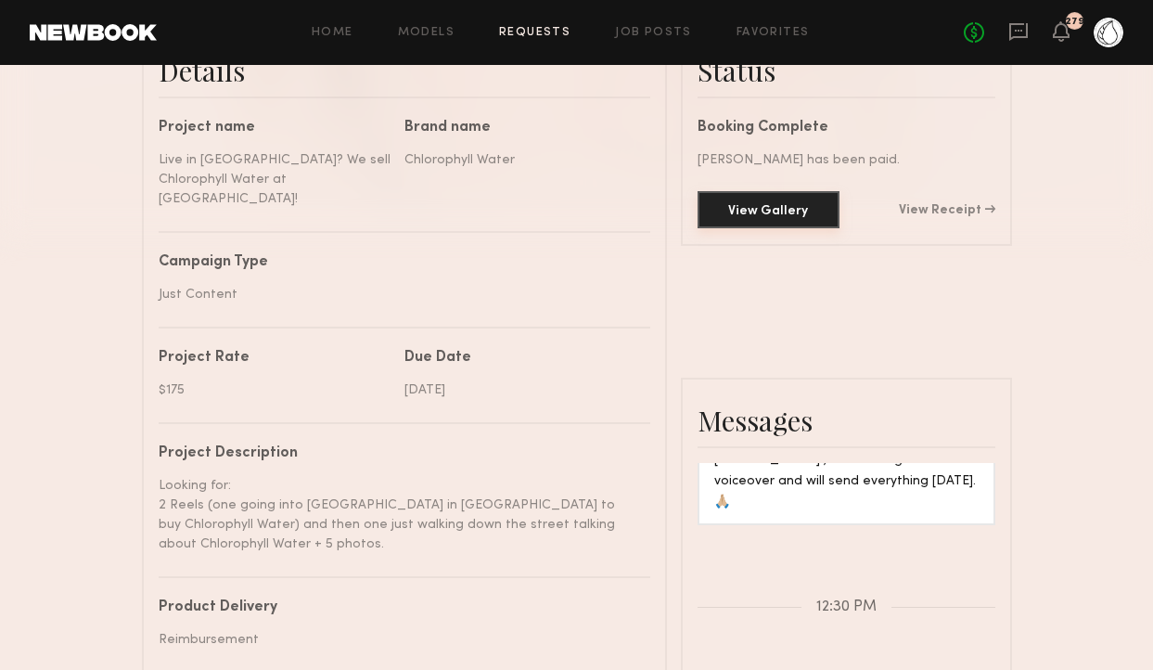
click at [791, 206] on button "View Gallery" at bounding box center [769, 209] width 142 height 37
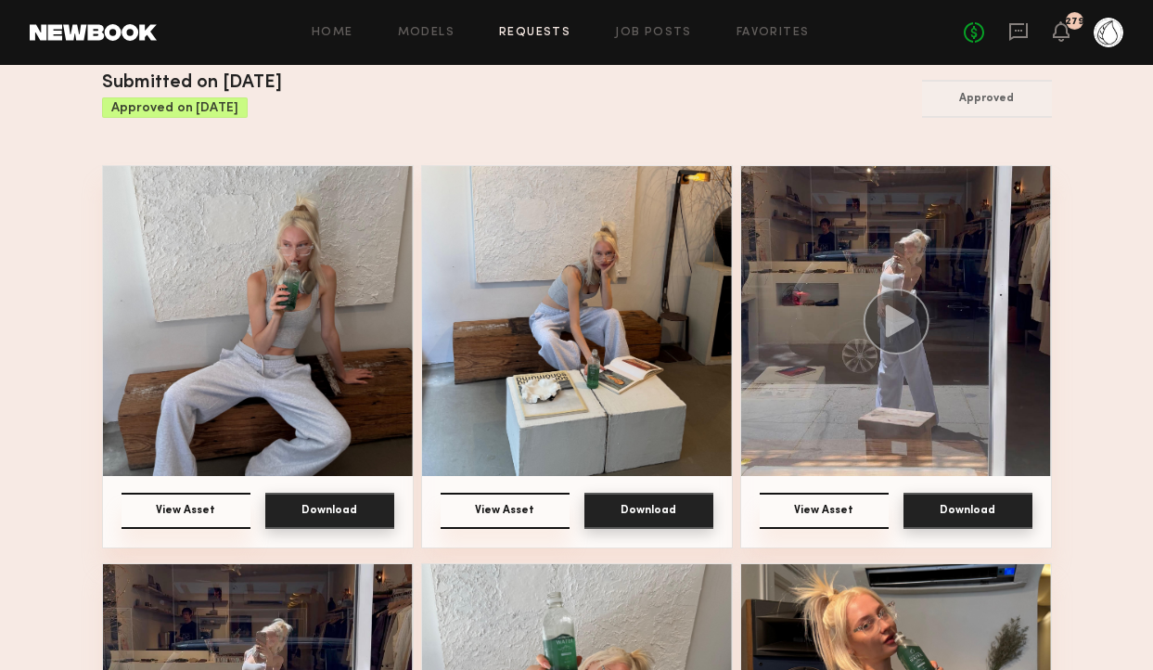
scroll to position [231, 0]
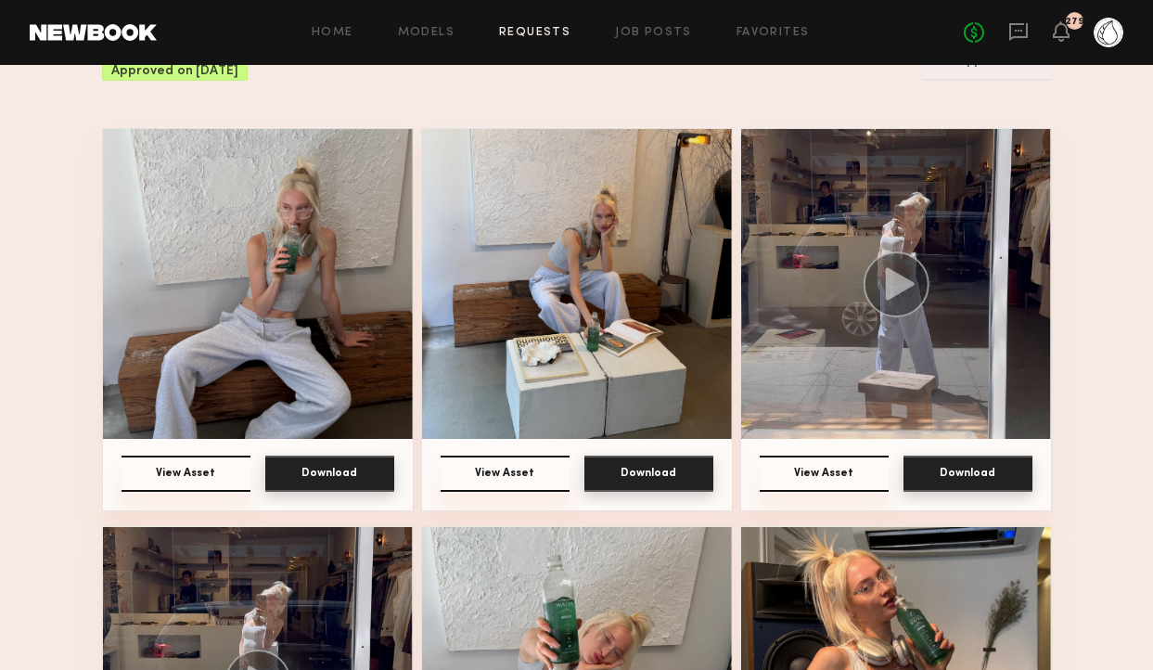
click at [314, 467] on button "Download" at bounding box center [329, 473] width 129 height 36
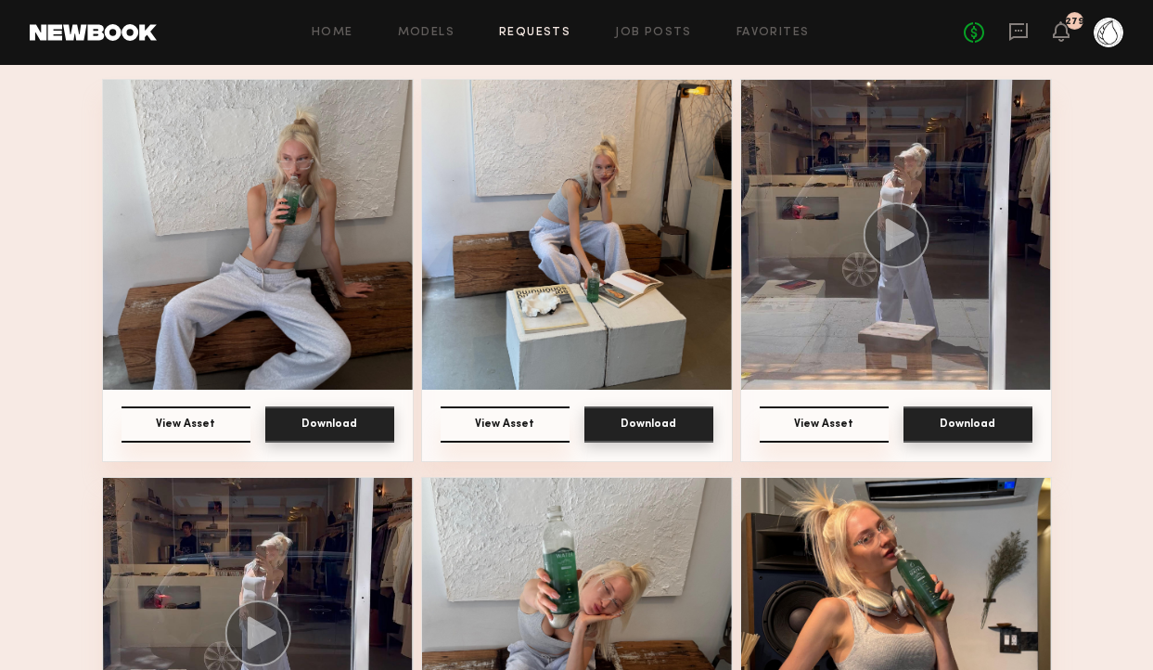
scroll to position [285, 0]
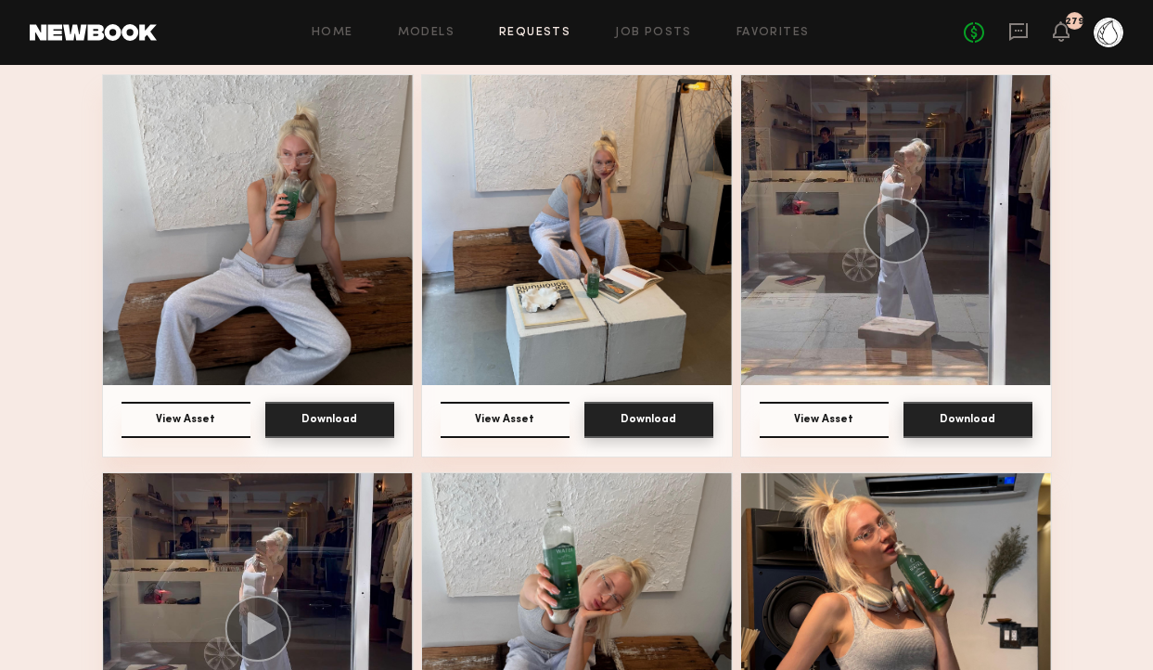
click at [199, 422] on button "View Asset" at bounding box center [186, 420] width 129 height 36
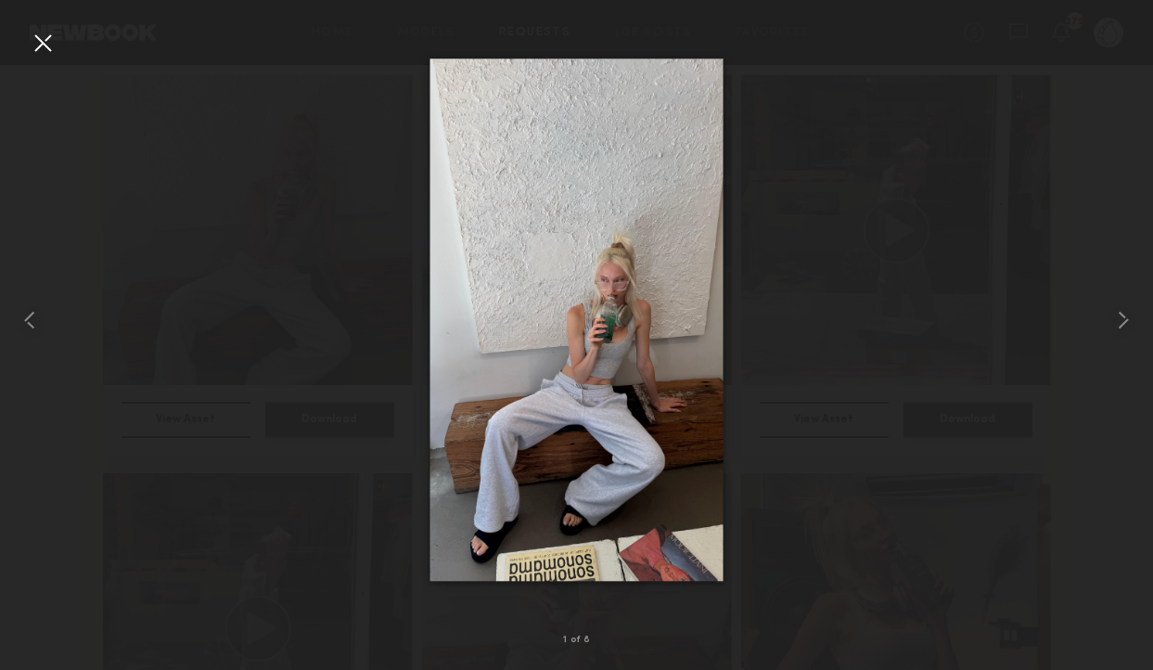
click at [45, 39] on div at bounding box center [43, 43] width 30 height 30
